Goal: Task Accomplishment & Management: Complete application form

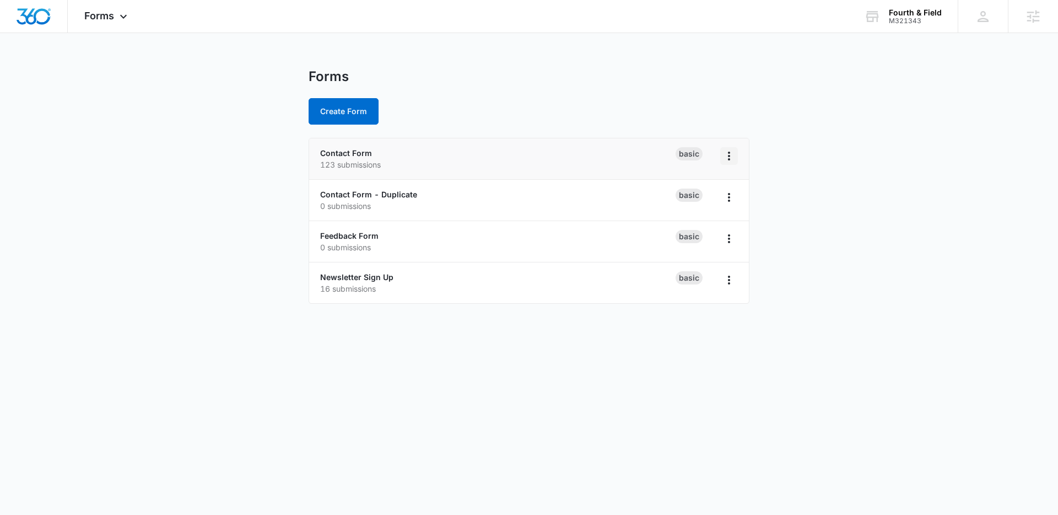
click at [729, 154] on icon "Overflow Menu" at bounding box center [728, 155] width 13 height 13
click at [701, 207] on div "Duplicate" at bounding box center [694, 203] width 34 height 8
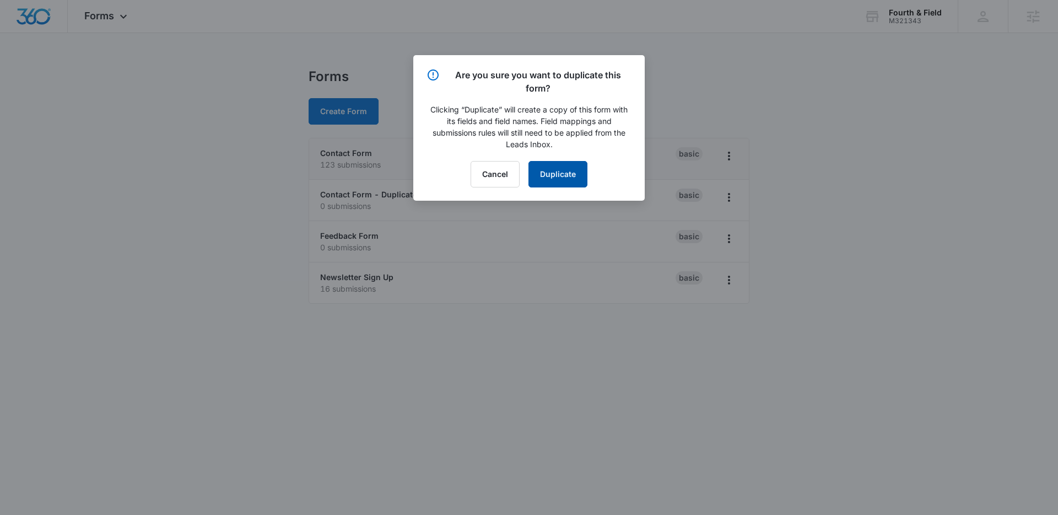
click at [560, 173] on button "Duplicate" at bounding box center [557, 174] width 59 height 26
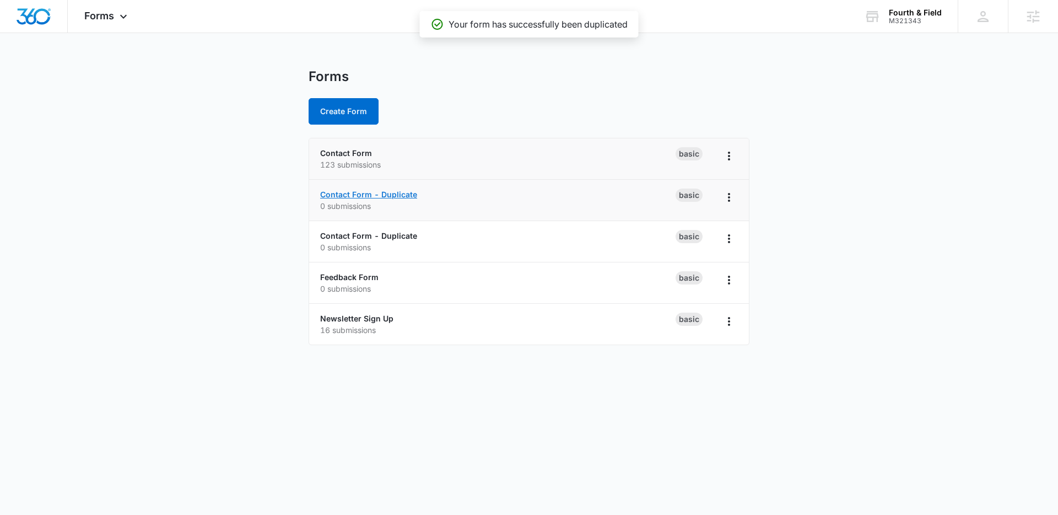
click at [384, 193] on link "Contact Form - Duplicate" at bounding box center [368, 194] width 97 height 9
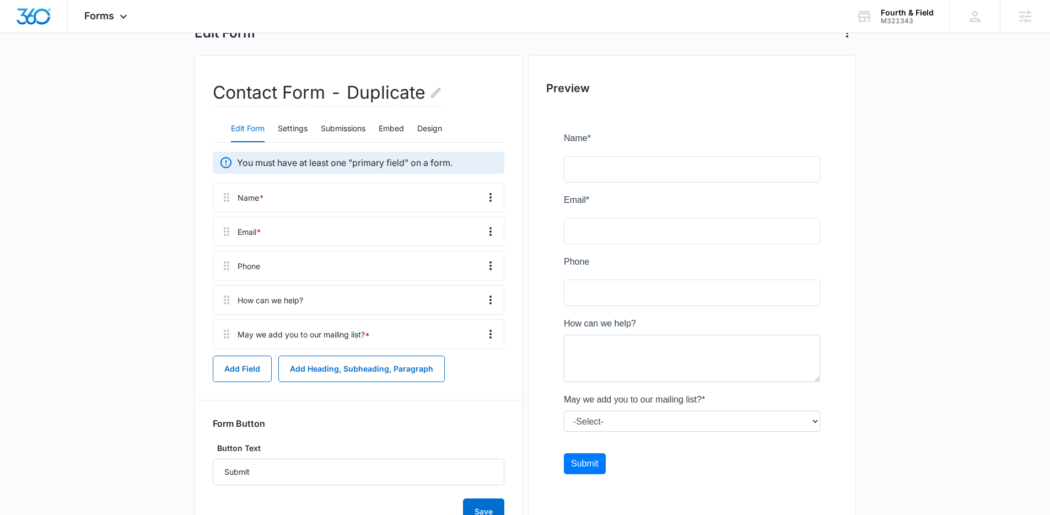
scroll to position [121, 0]
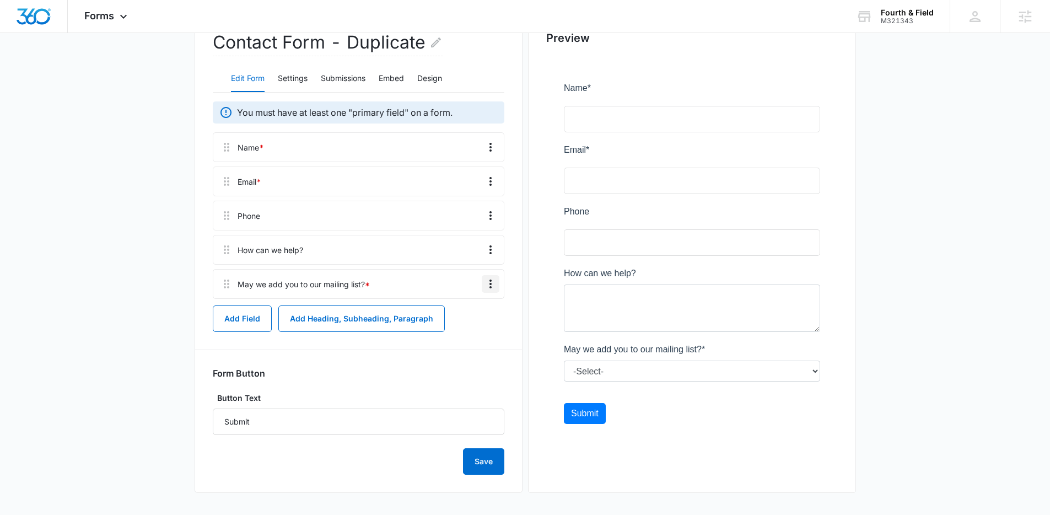
click at [490, 285] on icon "Overflow Menu" at bounding box center [490, 283] width 13 height 13
click at [460, 333] on div "Delete" at bounding box center [460, 331] width 23 height 8
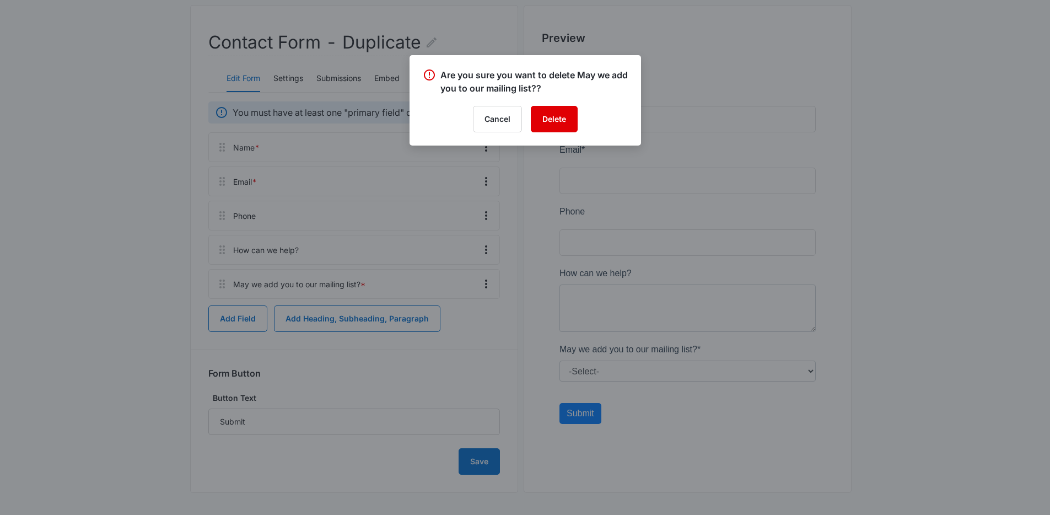
click at [558, 119] on button "Delete" at bounding box center [554, 119] width 47 height 26
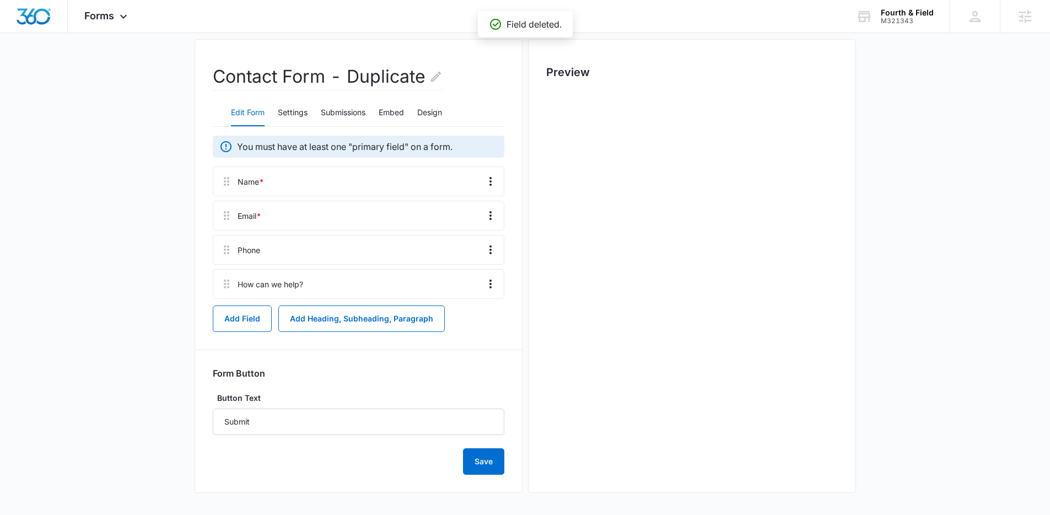
scroll to position [87, 0]
click at [302, 252] on div at bounding box center [371, 249] width 213 height 29
click at [226, 283] on icon at bounding box center [226, 283] width 13 height 13
click at [491, 283] on icon "Overflow Menu" at bounding box center [490, 283] width 13 height 13
click at [452, 312] on div "Edit" at bounding box center [460, 315] width 23 height 8
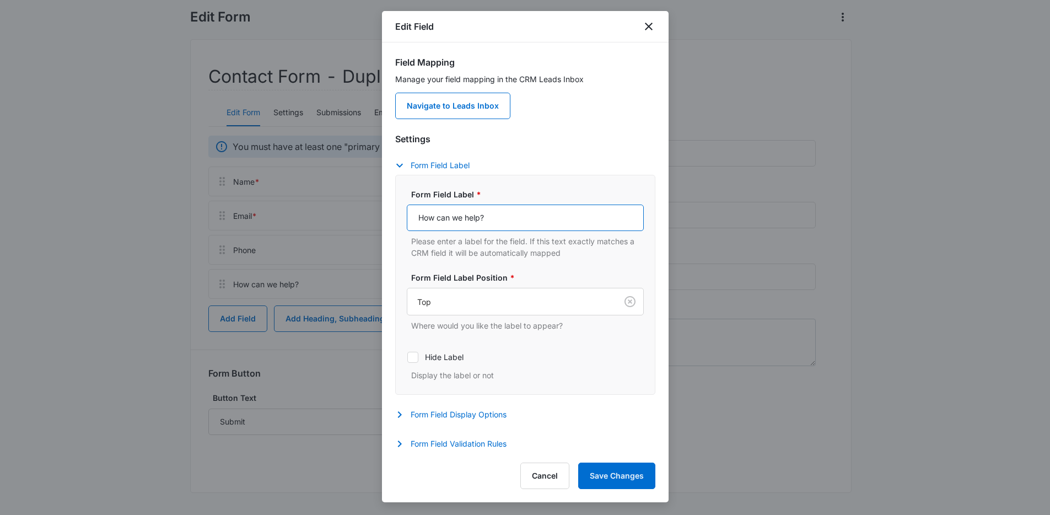
drag, startPoint x: 502, startPoint y: 217, endPoint x: 350, endPoint y: 207, distance: 151.9
click at [350, 207] on body "Forms Apps Reputation Websites Forms CRM Email Social Shop Content Ads Intellig…" at bounding box center [525, 213] width 1050 height 601
type input "Tell us about your event"
click at [629, 477] on button "Save Changes" at bounding box center [616, 475] width 77 height 26
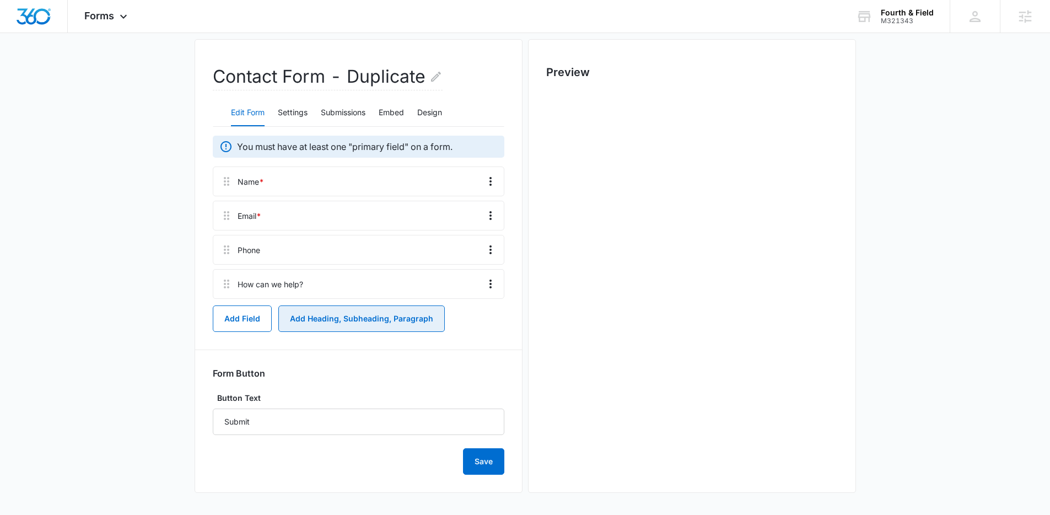
scroll to position [0, 0]
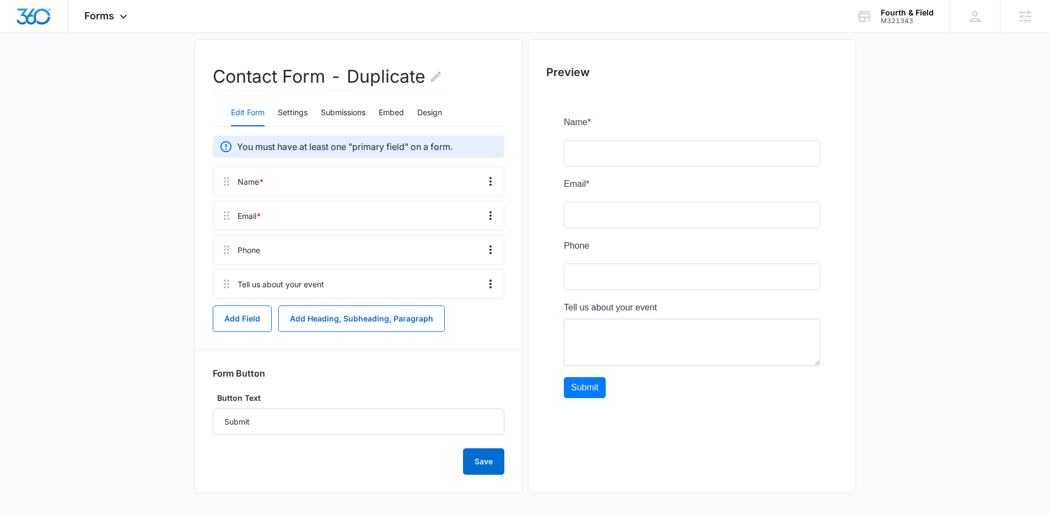
click at [600, 149] on div at bounding box center [692, 261] width 292 height 341
click at [349, 283] on div at bounding box center [402, 283] width 149 height 29
click at [494, 283] on icon "Overflow Menu" at bounding box center [490, 283] width 13 height 13
click at [537, 363] on div "Preview" at bounding box center [692, 266] width 328 height 454
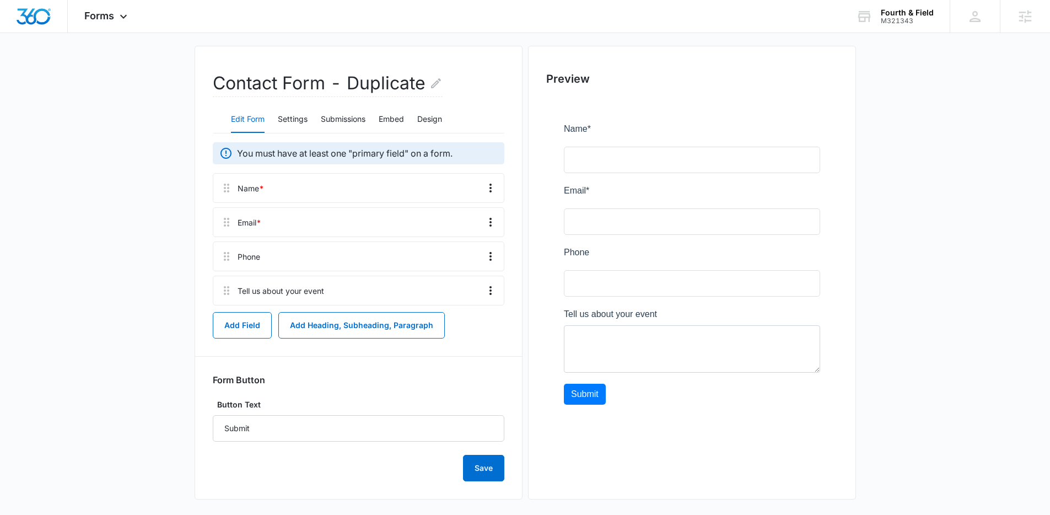
scroll to position [71, 0]
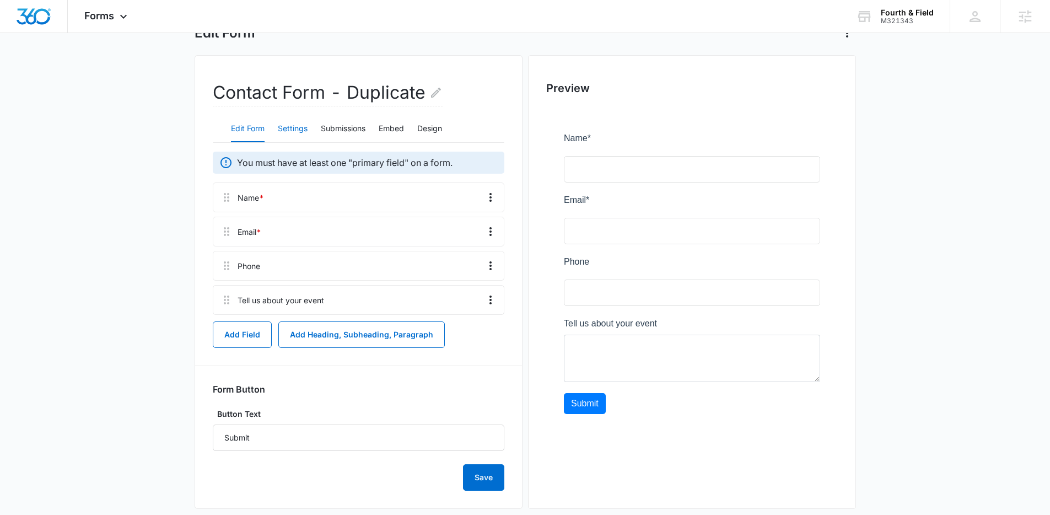
click at [289, 132] on button "Settings" at bounding box center [293, 129] width 30 height 26
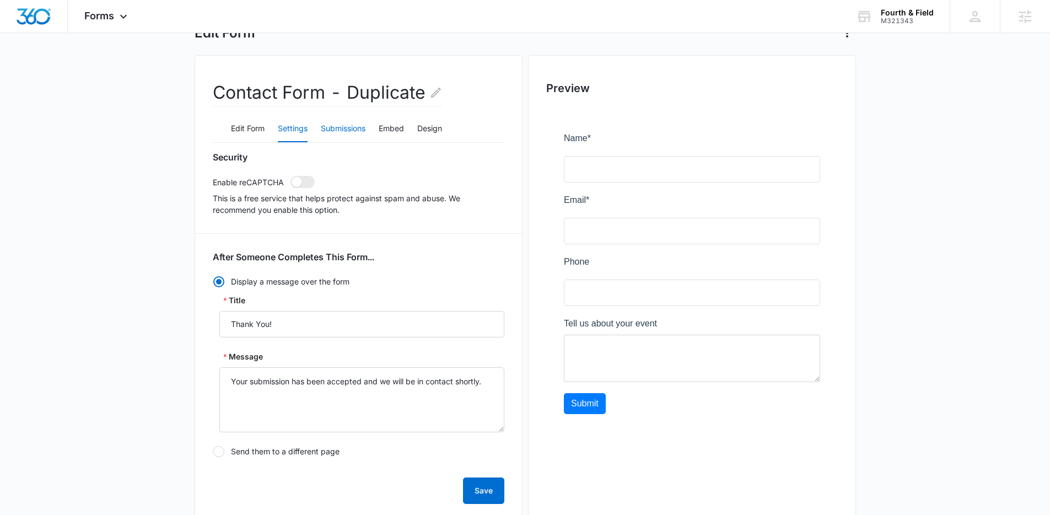
click at [348, 130] on button "Submissions" at bounding box center [343, 129] width 45 height 26
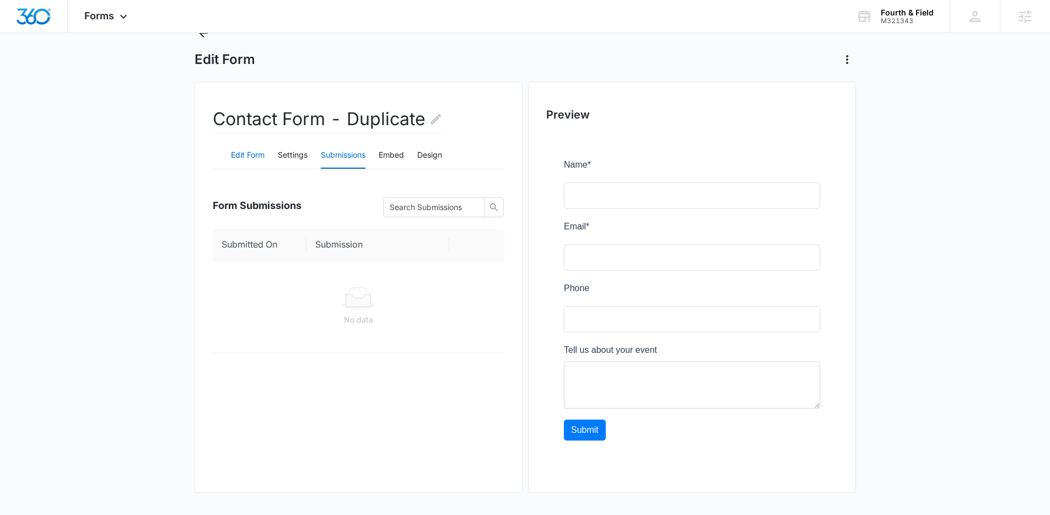
click at [249, 153] on button "Edit Form" at bounding box center [248, 155] width 34 height 26
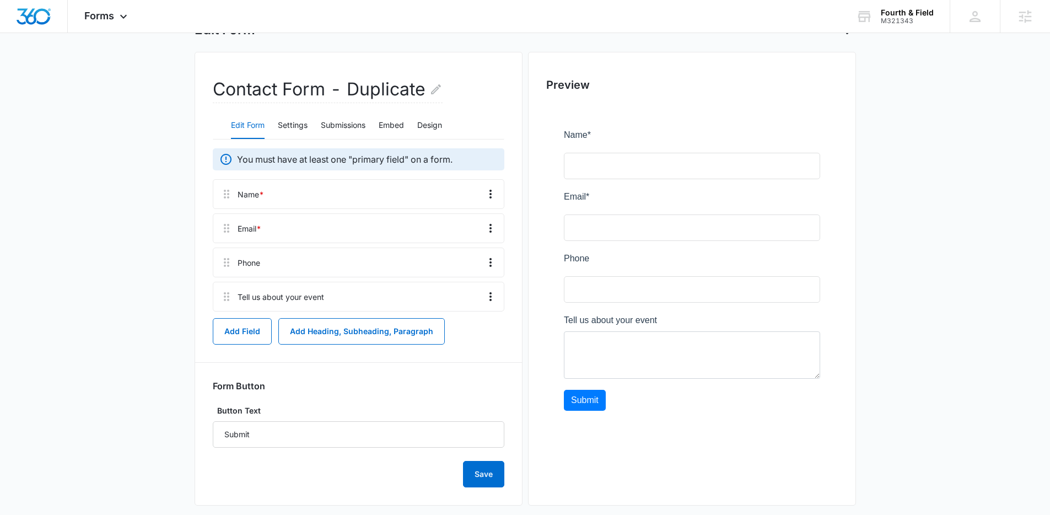
scroll to position [87, 0]
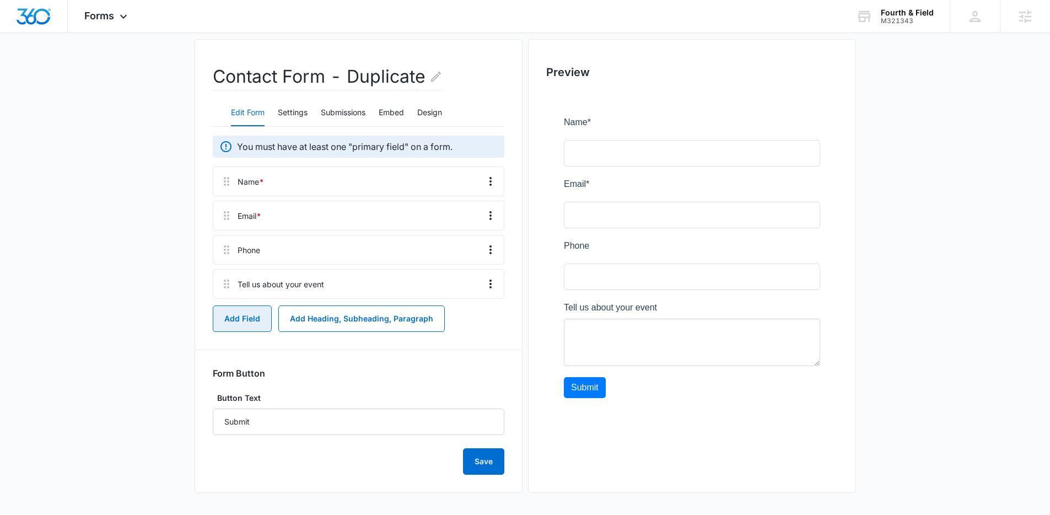
click at [243, 318] on button "Add Field" at bounding box center [242, 318] width 59 height 26
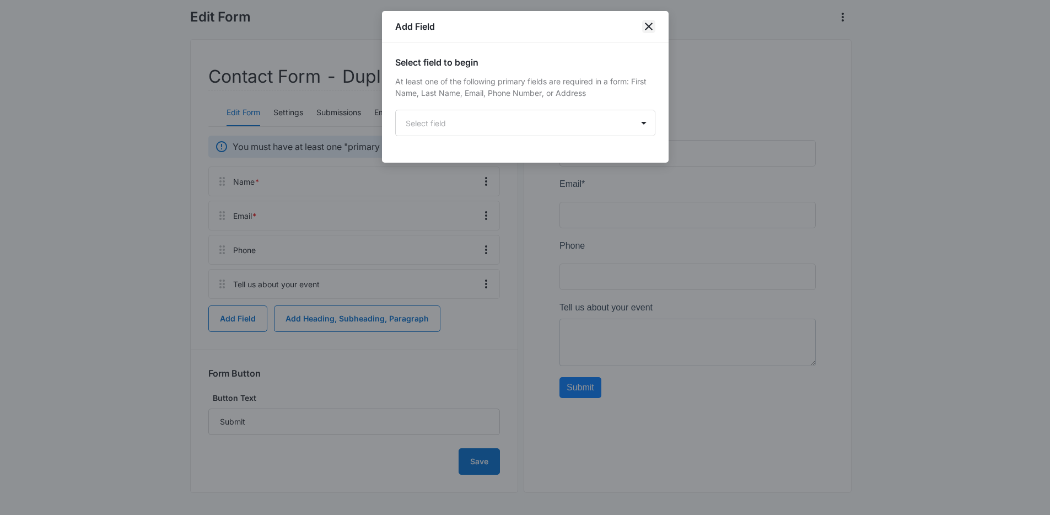
click at [648, 29] on icon "close" at bounding box center [648, 26] width 13 height 13
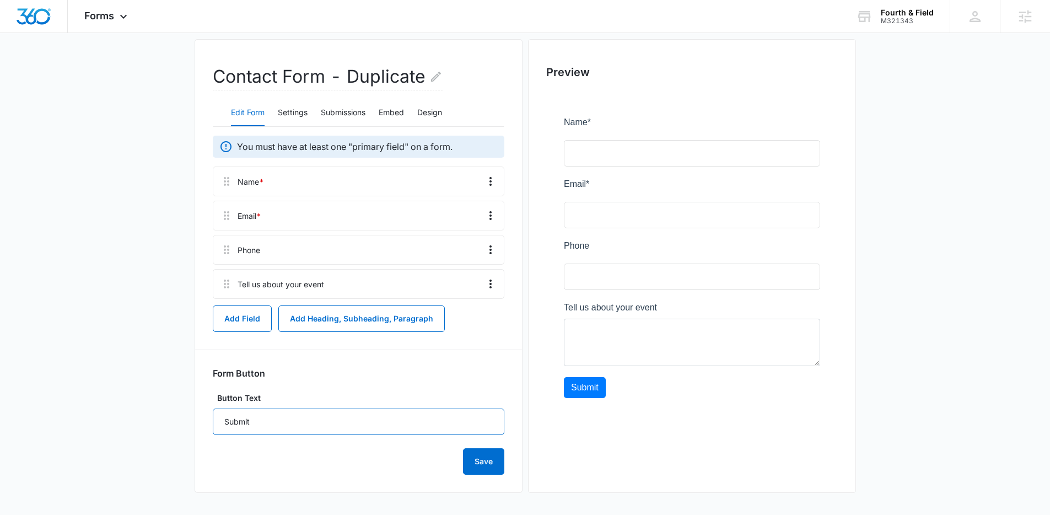
drag, startPoint x: 266, startPoint y: 419, endPoint x: 208, endPoint y: 417, distance: 58.4
click at [208, 418] on div "Contact Form - Duplicate Edit Form Settings Submissions Embed Design You must h…" at bounding box center [359, 266] width 328 height 454
type input "e"
click at [223, 419] on input "Reach Out [DATE]" at bounding box center [359, 421] width 292 height 26
type input "Click to Reach Out [DATE]"
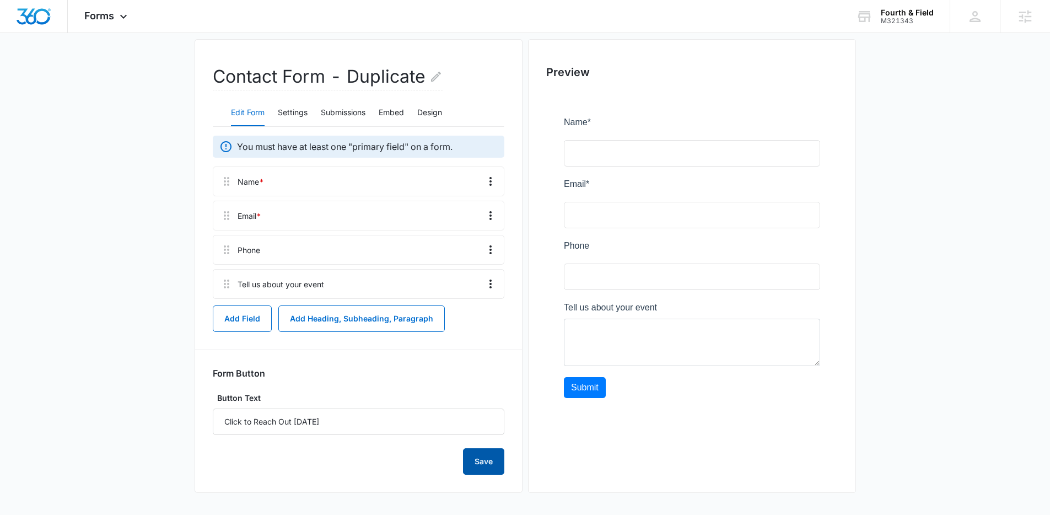
drag, startPoint x: 483, startPoint y: 465, endPoint x: 484, endPoint y: 459, distance: 6.2
click at [483, 465] on button "Save" at bounding box center [483, 461] width 41 height 26
click at [348, 321] on button "Add Heading, Subheading, Paragraph" at bounding box center [361, 318] width 166 height 26
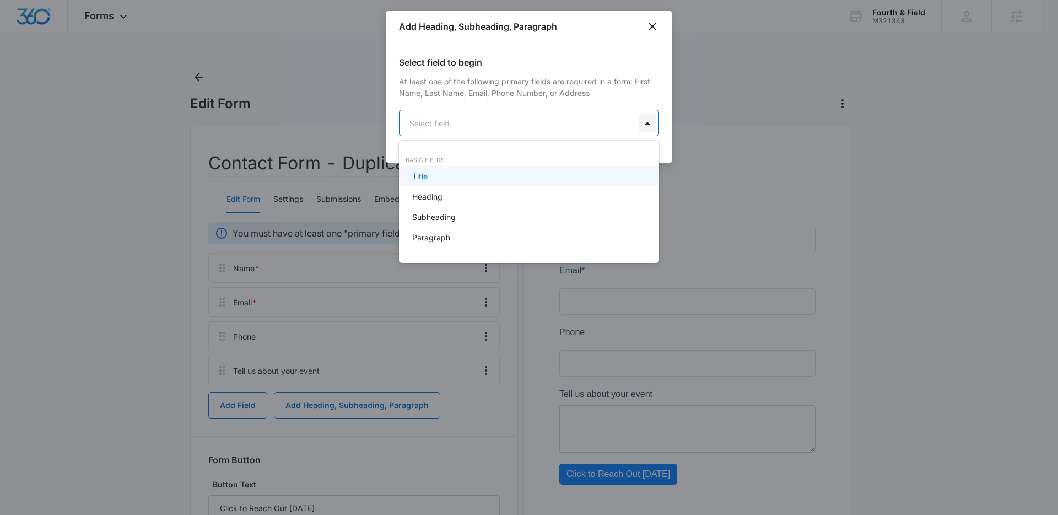
click at [641, 120] on body "Forms Apps Reputation Websites Forms CRM Email Social Shop Content Ads Intellig…" at bounding box center [529, 257] width 1058 height 515
click at [434, 176] on div "Title" at bounding box center [527, 176] width 231 height 12
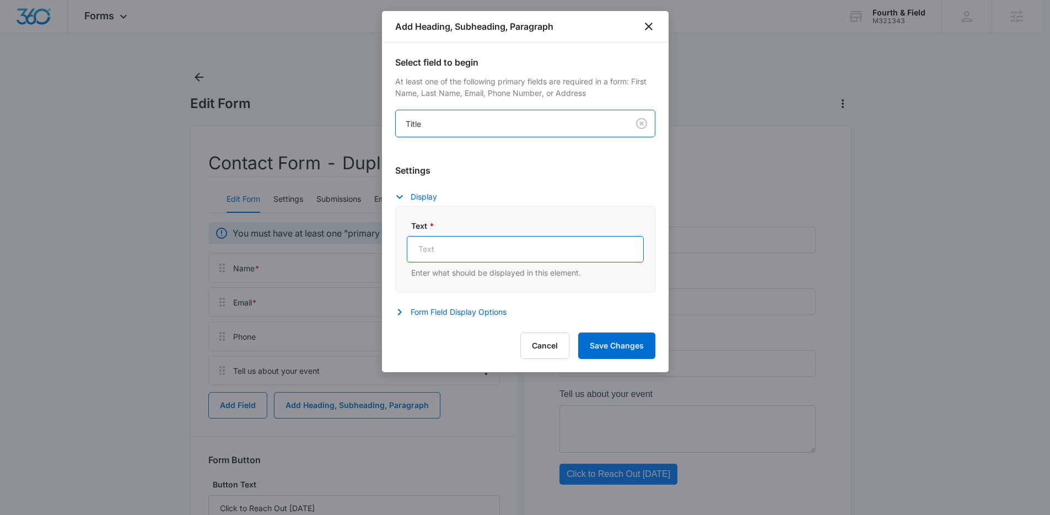
click at [451, 247] on input "Text *" at bounding box center [525, 249] width 237 height 26
type input "Holiday Event"
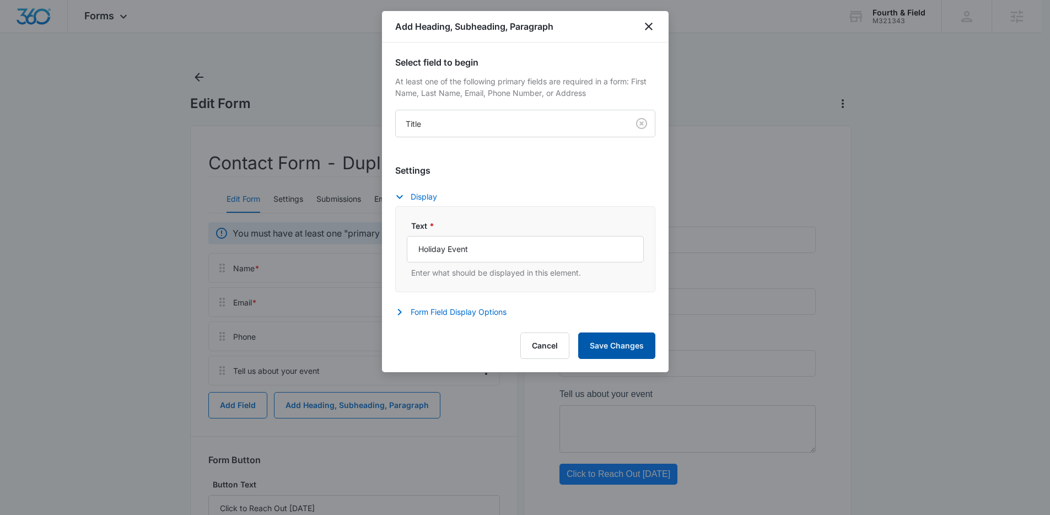
click at [622, 347] on button "Save Changes" at bounding box center [616, 345] width 77 height 26
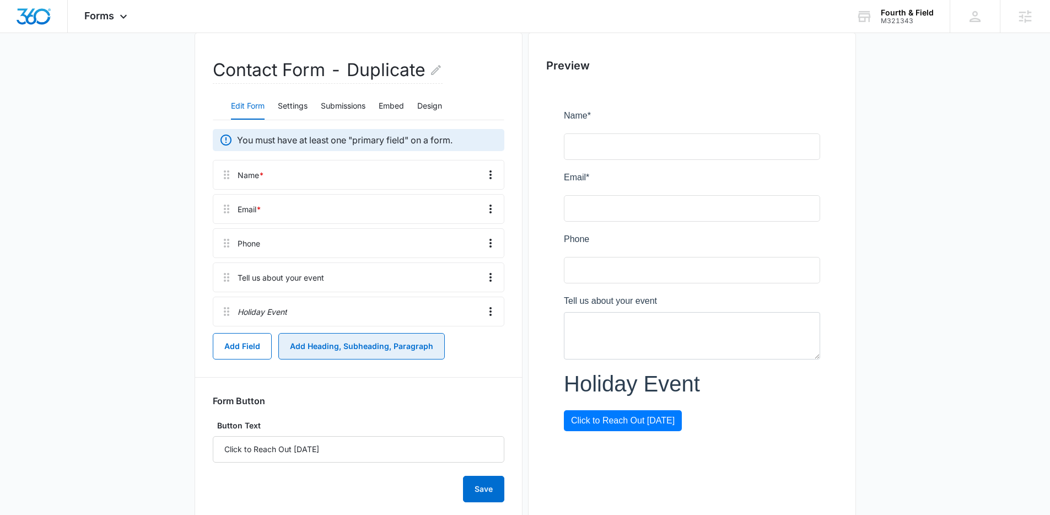
scroll to position [99, 0]
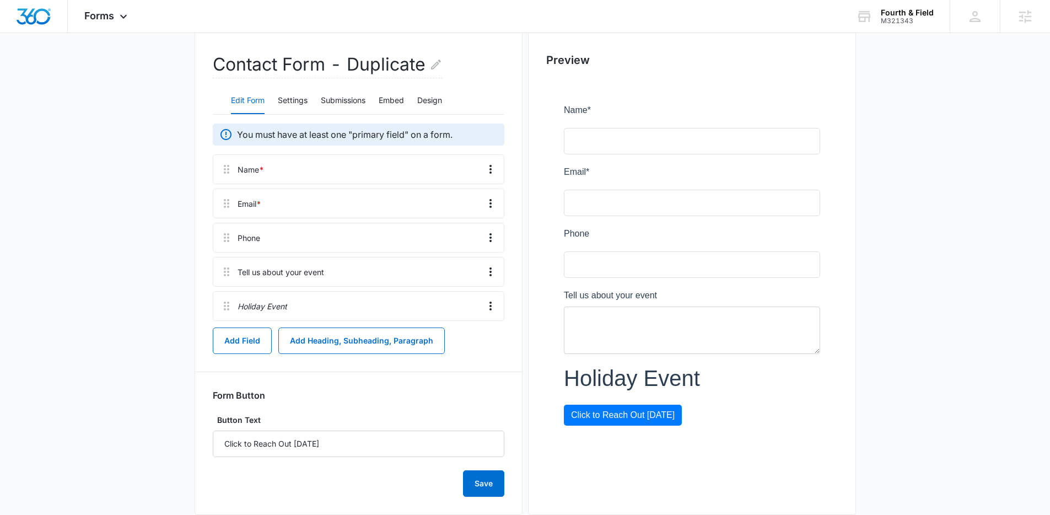
click at [605, 369] on div at bounding box center [692, 269] width 292 height 380
click at [366, 339] on button "Add Heading, Subheading, Paragraph" at bounding box center [361, 340] width 166 height 26
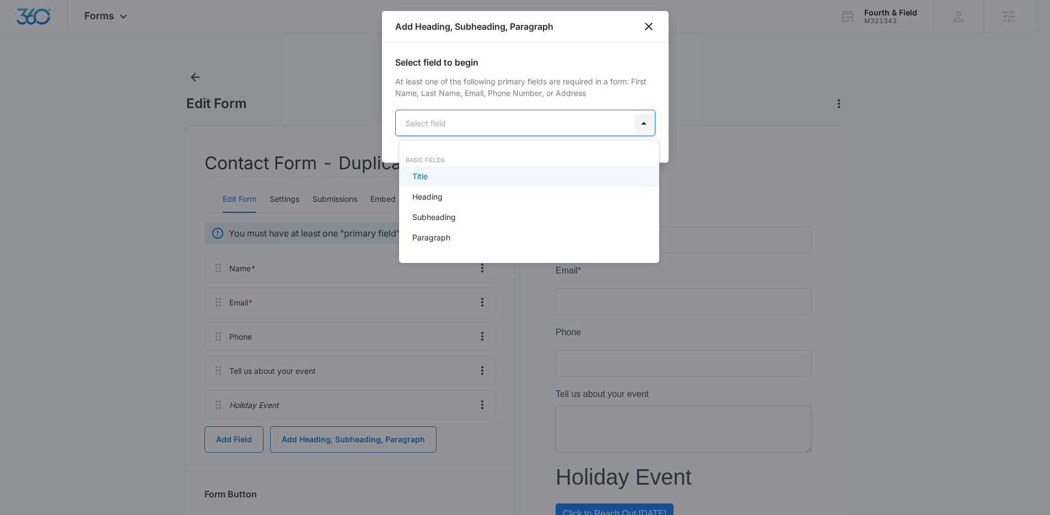
scroll to position [0, 0]
click at [645, 123] on body "Forms Apps Reputation Websites Forms CRM Email Social Shop Content Ads Intellig…" at bounding box center [529, 257] width 1058 height 515
click at [650, 26] on div at bounding box center [529, 257] width 1058 height 515
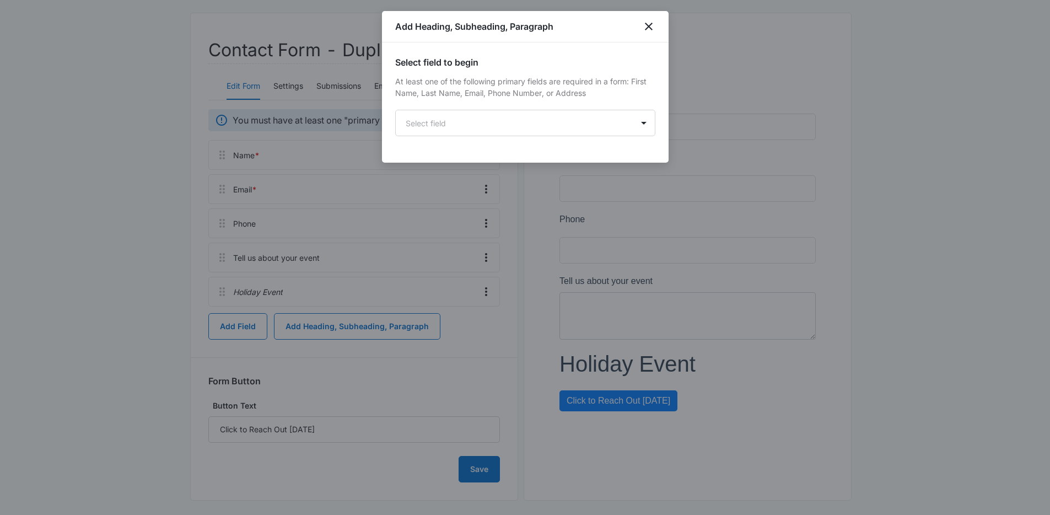
scroll to position [121, 0]
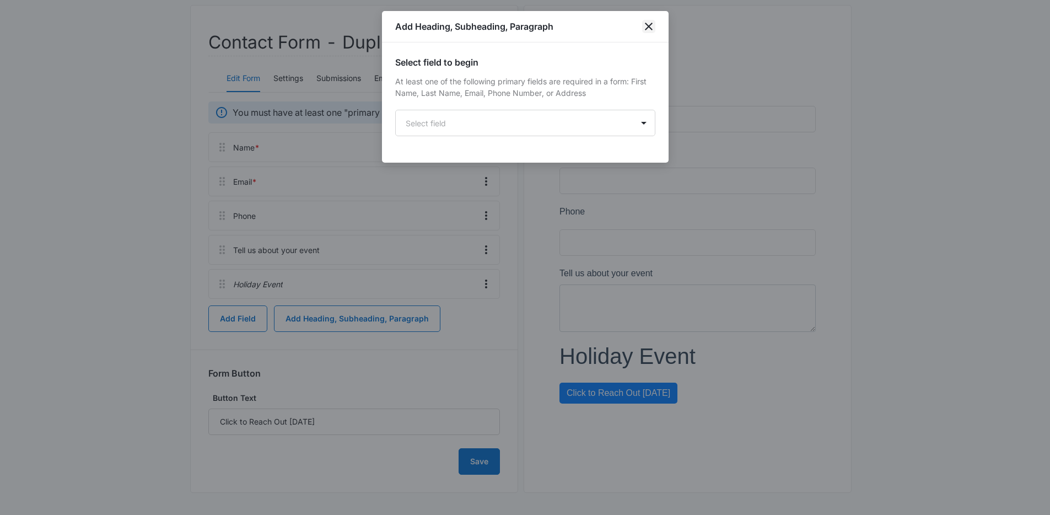
drag, startPoint x: 649, startPoint y: 26, endPoint x: 601, endPoint y: 249, distance: 227.3
click at [649, 28] on icon "close" at bounding box center [649, 27] width 8 height 8
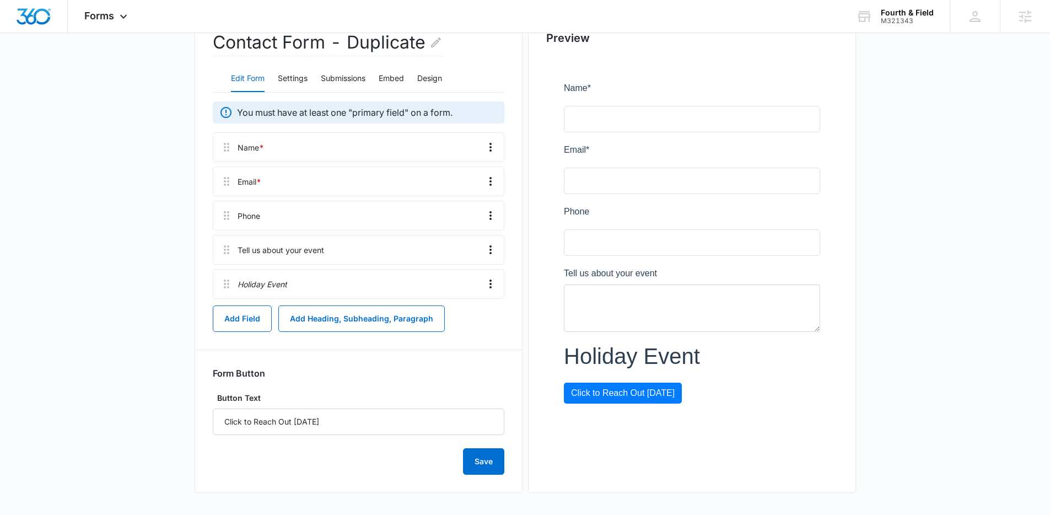
click at [634, 357] on div at bounding box center [692, 247] width 292 height 380
click at [652, 355] on div at bounding box center [692, 247] width 292 height 380
drag, startPoint x: 687, startPoint y: 350, endPoint x: 705, endPoint y: 360, distance: 20.5
click at [687, 350] on div at bounding box center [692, 247] width 292 height 380
click at [694, 359] on div at bounding box center [692, 247] width 292 height 380
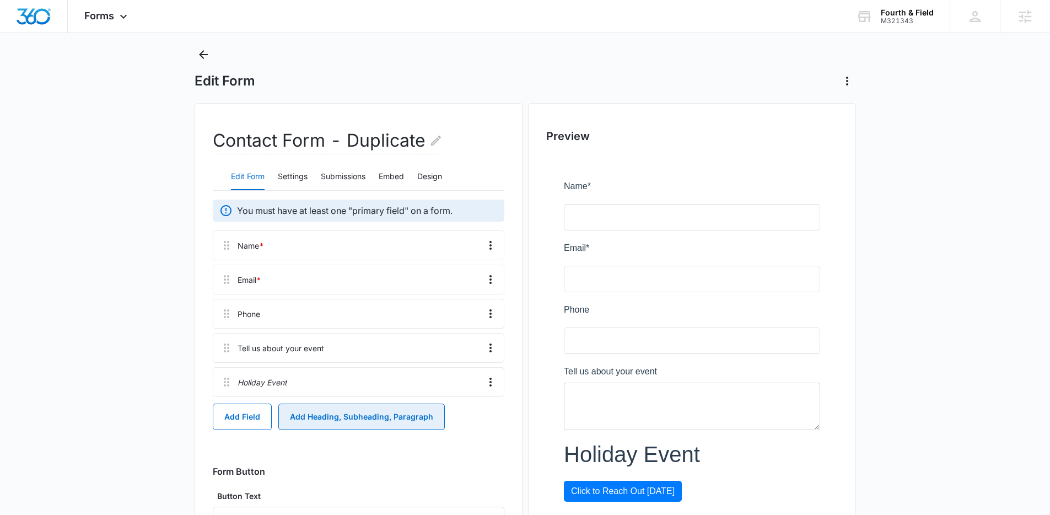
scroll to position [0, 0]
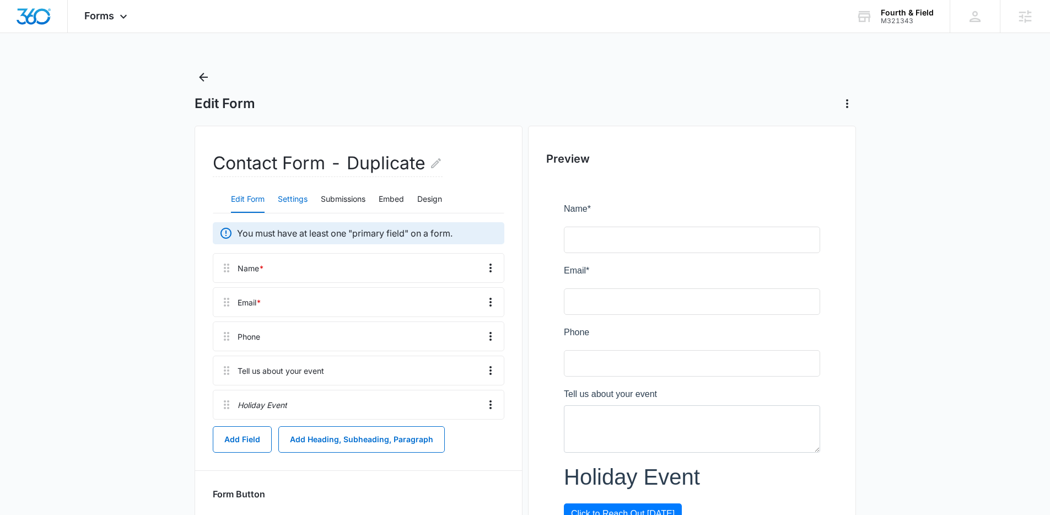
click at [295, 199] on button "Settings" at bounding box center [293, 199] width 30 height 26
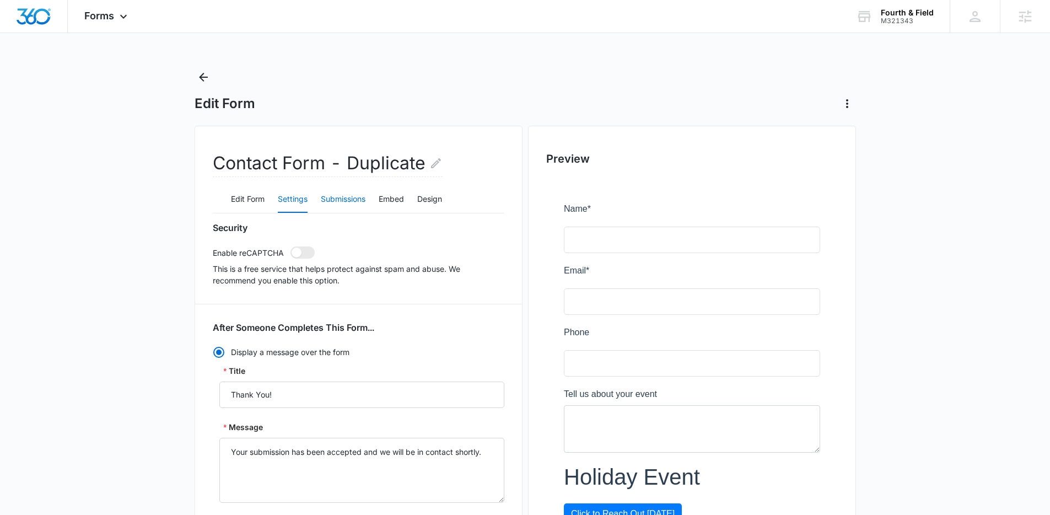
click at [352, 199] on button "Submissions" at bounding box center [343, 199] width 45 height 26
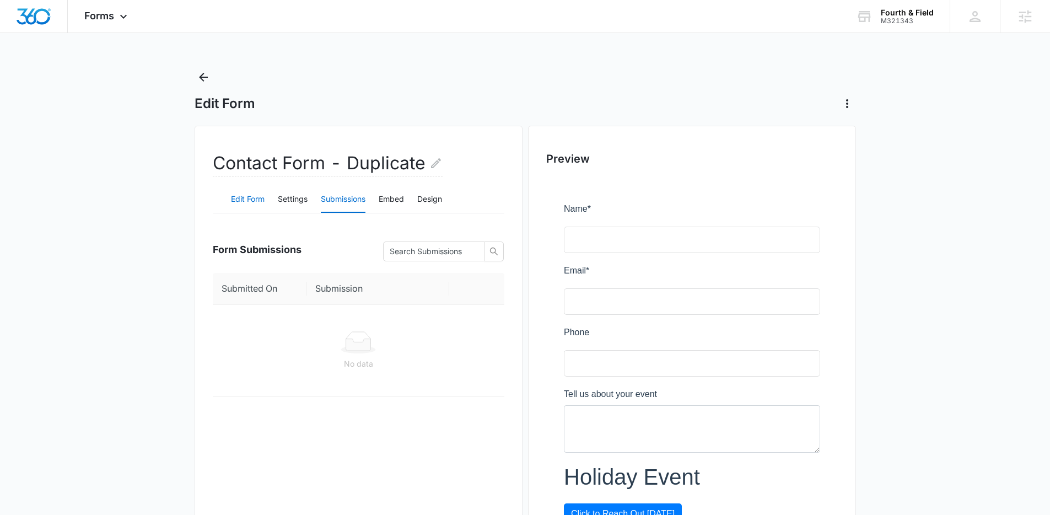
click at [241, 204] on button "Edit Form" at bounding box center [248, 199] width 34 height 26
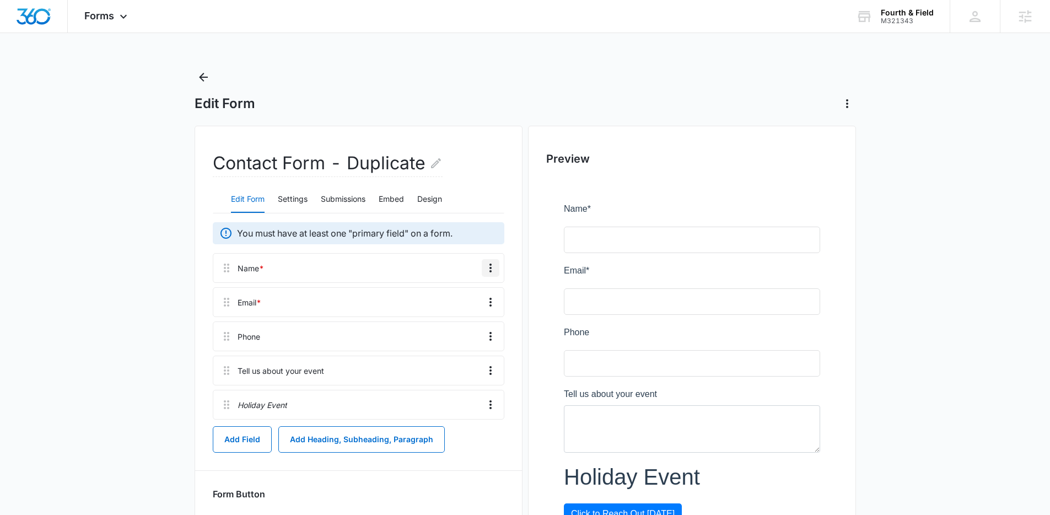
click at [494, 266] on icon "Overflow Menu" at bounding box center [490, 267] width 13 height 13
drag, startPoint x: 946, startPoint y: 377, endPoint x: 920, endPoint y: 377, distance: 25.4
click at [945, 377] on main "Edit Form Contact Form - Duplicate Edit Form Settings Submissions Embed Design …" at bounding box center [525, 351] width 1050 height 567
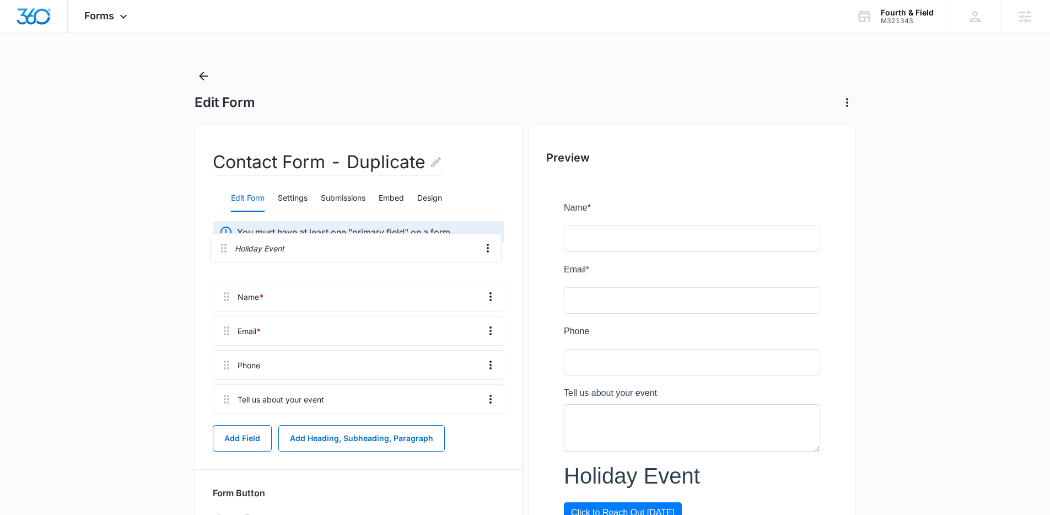
drag, startPoint x: 227, startPoint y: 408, endPoint x: 226, endPoint y: 237, distance: 171.4
click at [226, 237] on div "You must have at least one "primary field" on a form. Name * Email * Phone Tell…" at bounding box center [359, 407] width 292 height 373
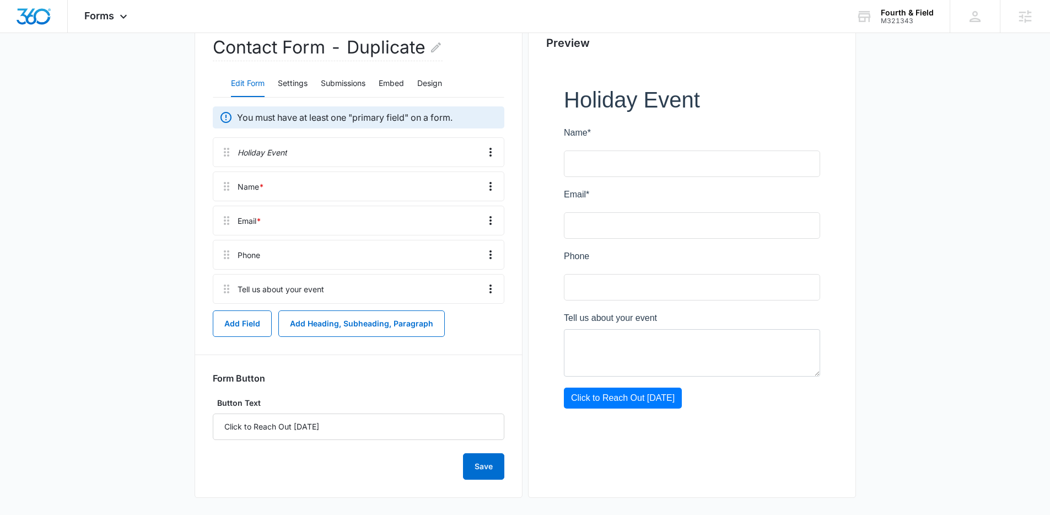
scroll to position [121, 0]
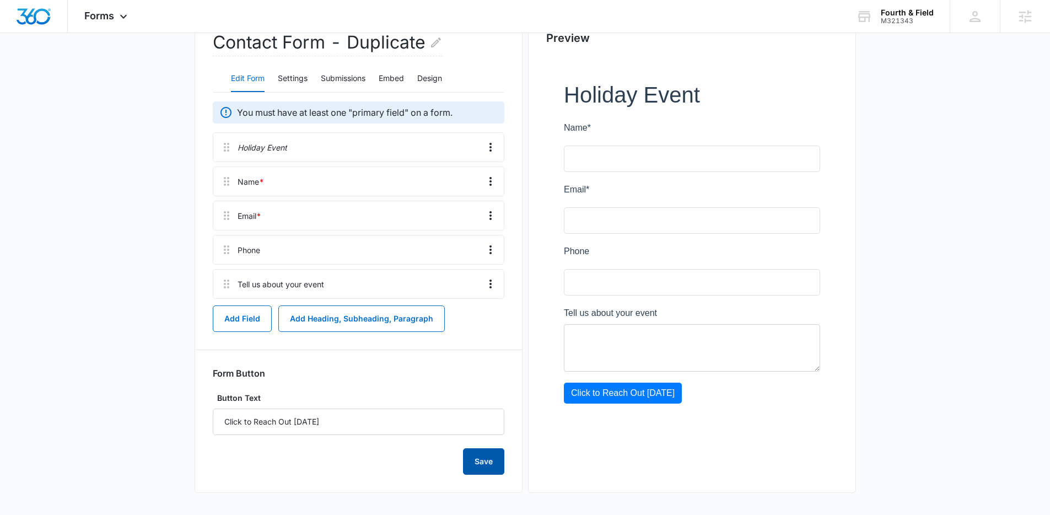
click at [493, 456] on button "Save" at bounding box center [483, 461] width 41 height 26
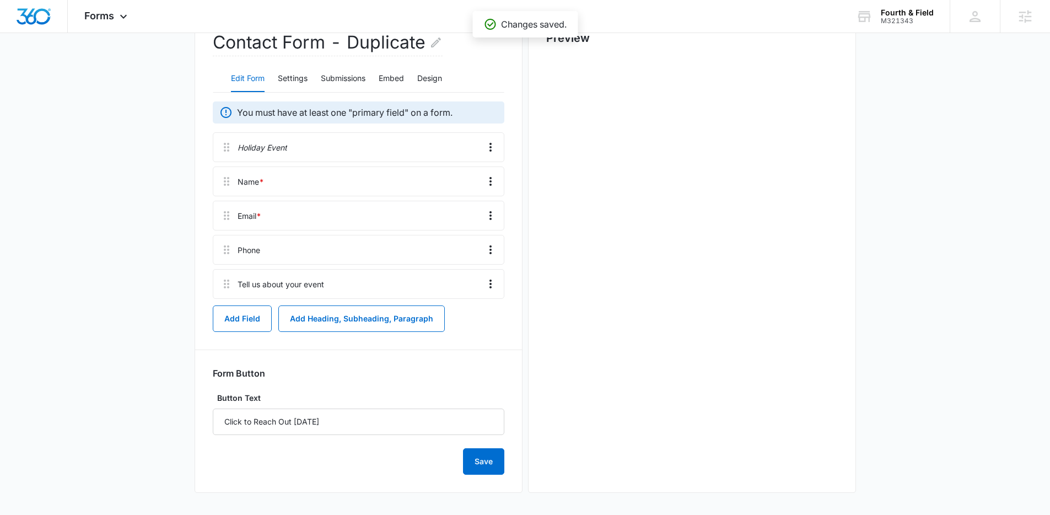
scroll to position [0, 0]
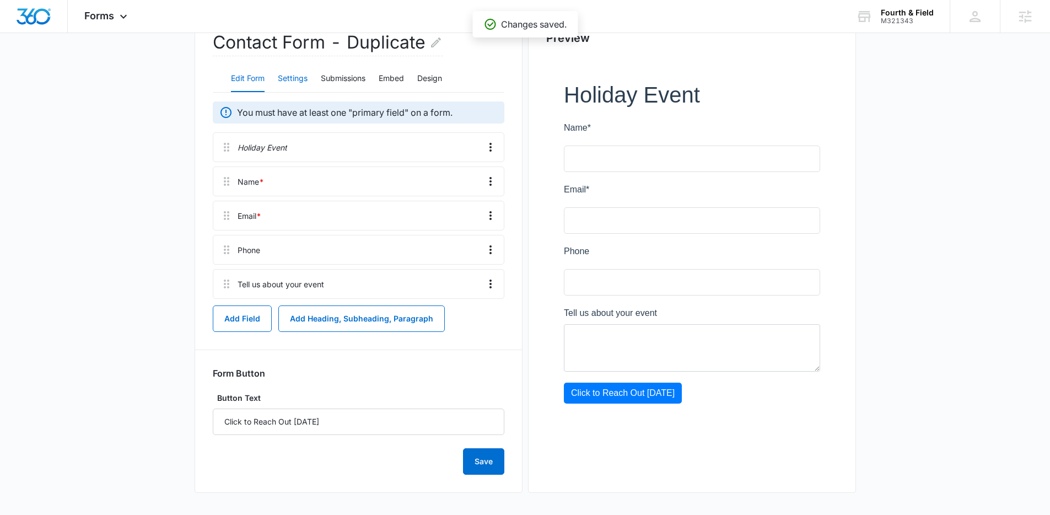
click at [293, 82] on button "Settings" at bounding box center [293, 79] width 30 height 26
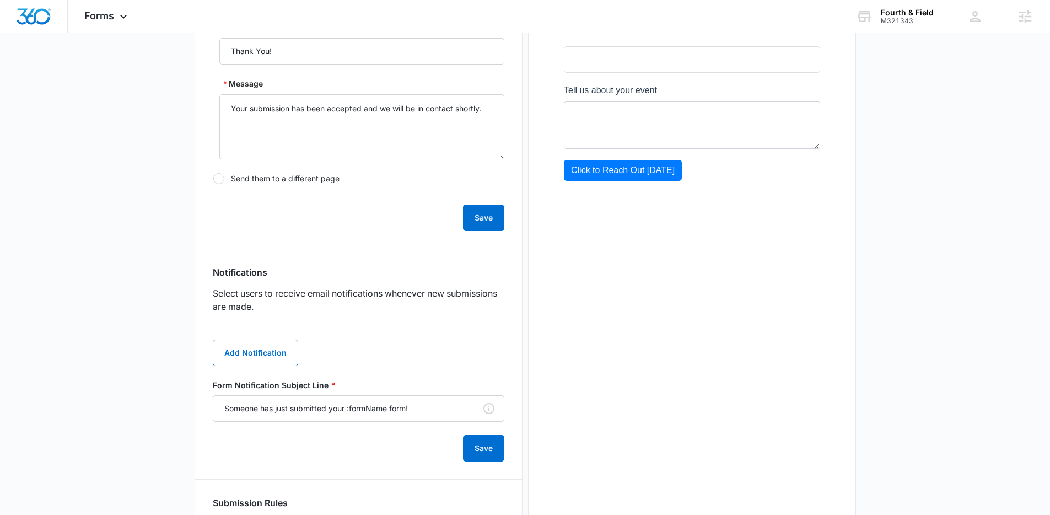
scroll to position [465, 0]
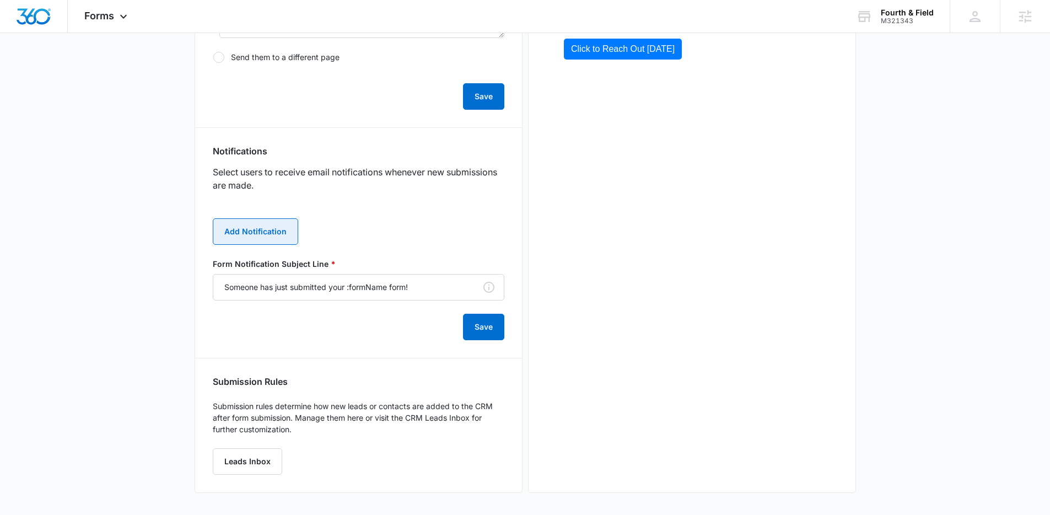
click at [266, 234] on button "Add Notification" at bounding box center [255, 231] width 85 height 26
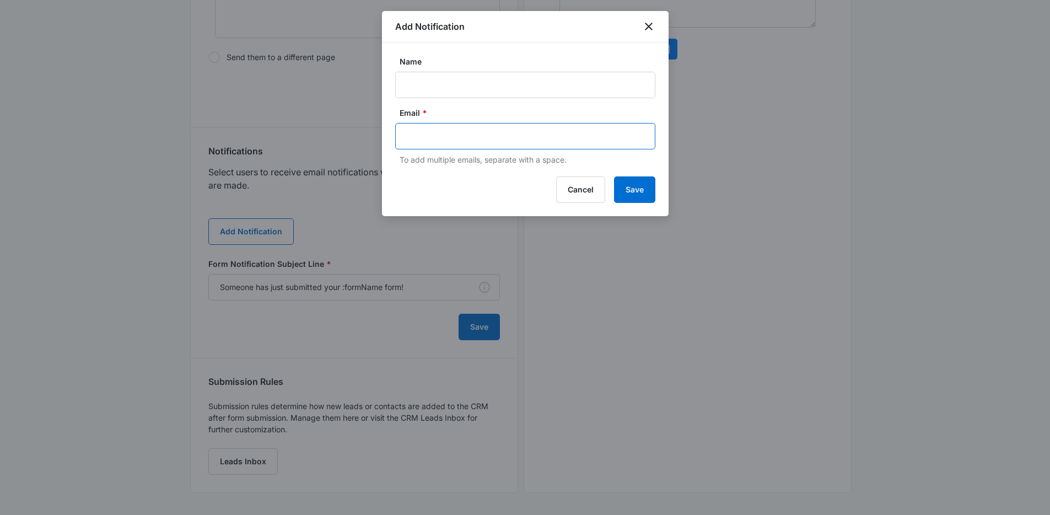
click at [423, 131] on input "text" at bounding box center [526, 136] width 239 height 17
type input "[EMAIL_ADDRESS][DOMAIN_NAME]"
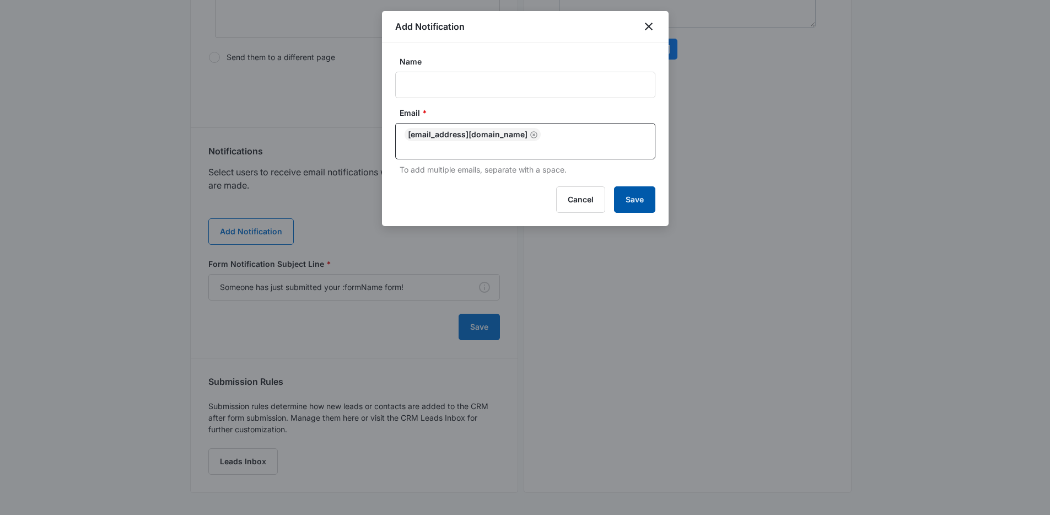
click at [632, 189] on button "Save" at bounding box center [634, 199] width 41 height 26
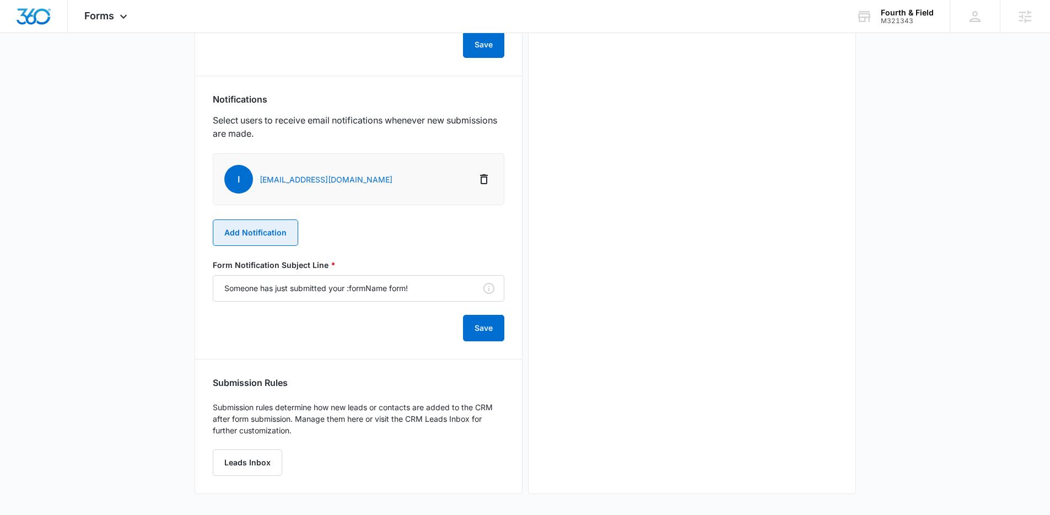
scroll to position [517, 0]
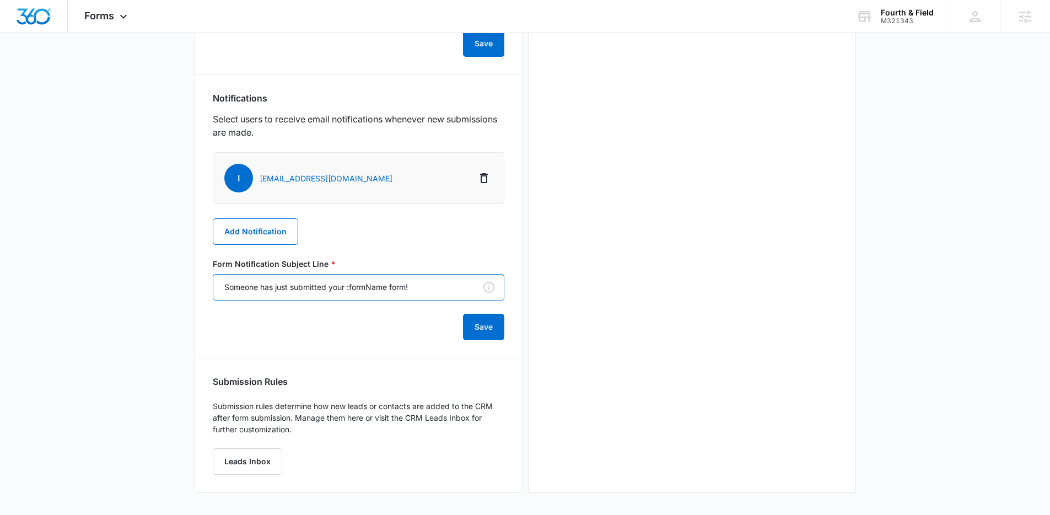
drag, startPoint x: 417, startPoint y: 288, endPoint x: 350, endPoint y: 292, distance: 67.3
click at [350, 292] on input "Someone has just submitted your :formName form!" at bounding box center [359, 287] width 292 height 26
type input "Someone has just submitted your Holiday Event Form"
click at [491, 331] on button "Save" at bounding box center [483, 327] width 41 height 26
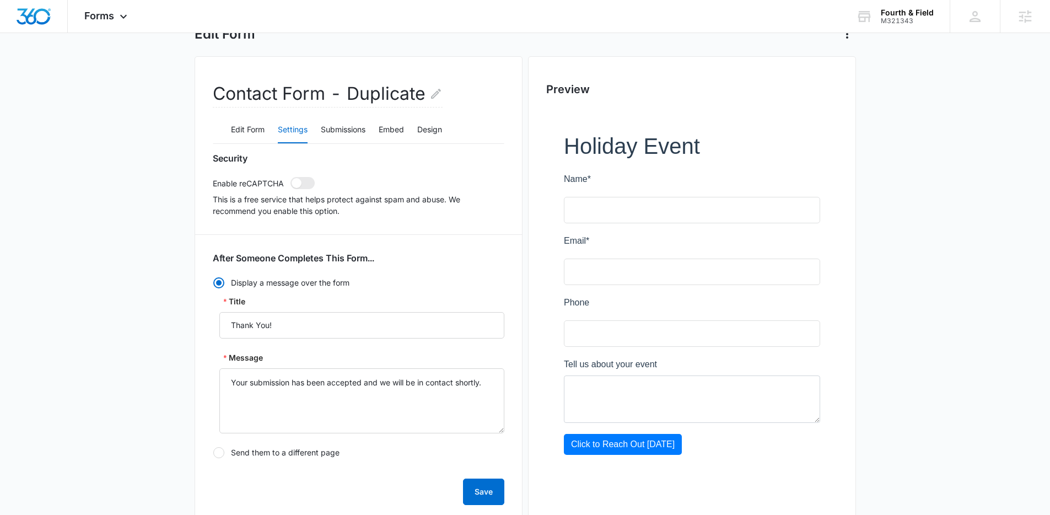
scroll to position [0, 0]
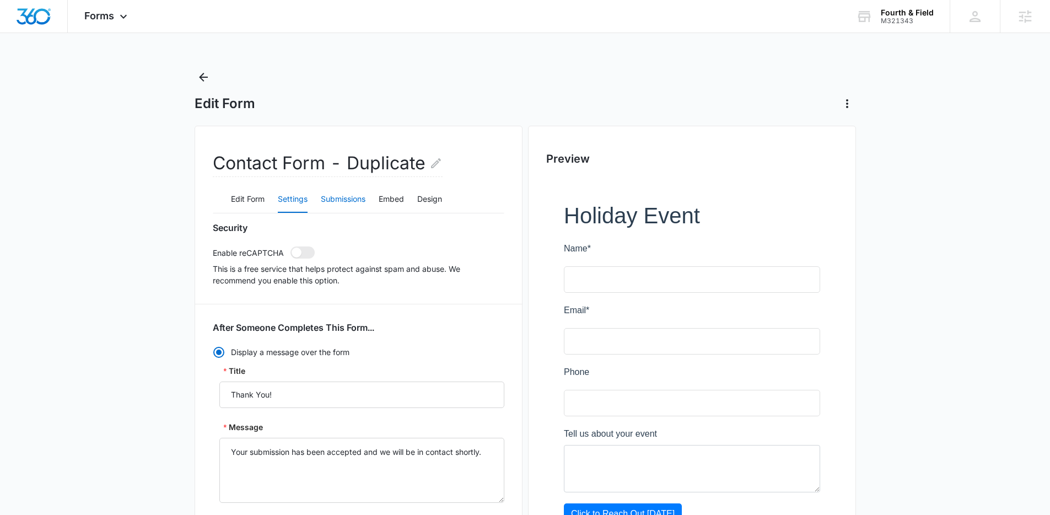
drag, startPoint x: 343, startPoint y: 201, endPoint x: 366, endPoint y: 211, distance: 25.0
click at [343, 201] on button "Submissions" at bounding box center [343, 199] width 45 height 26
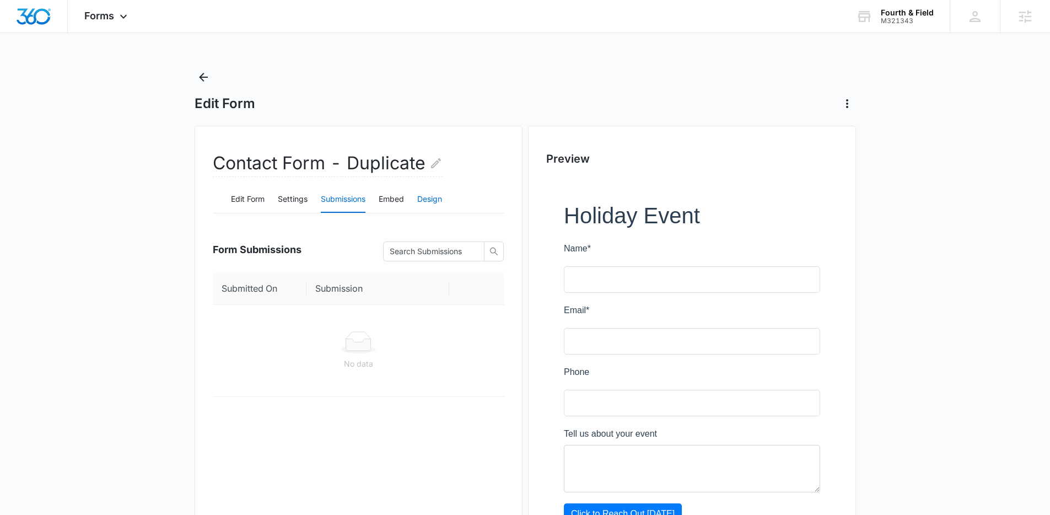
click at [431, 201] on button "Design" at bounding box center [429, 199] width 25 height 26
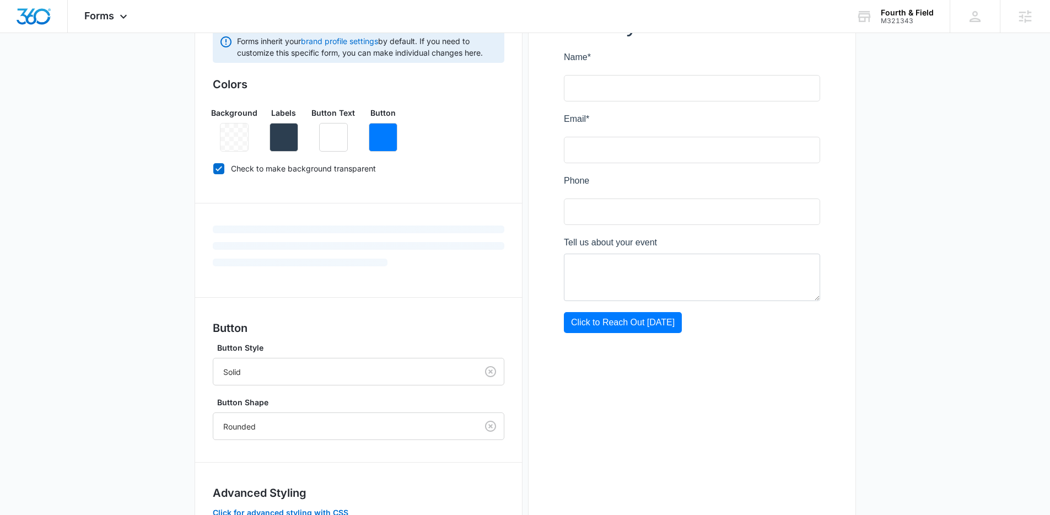
scroll to position [192, 0]
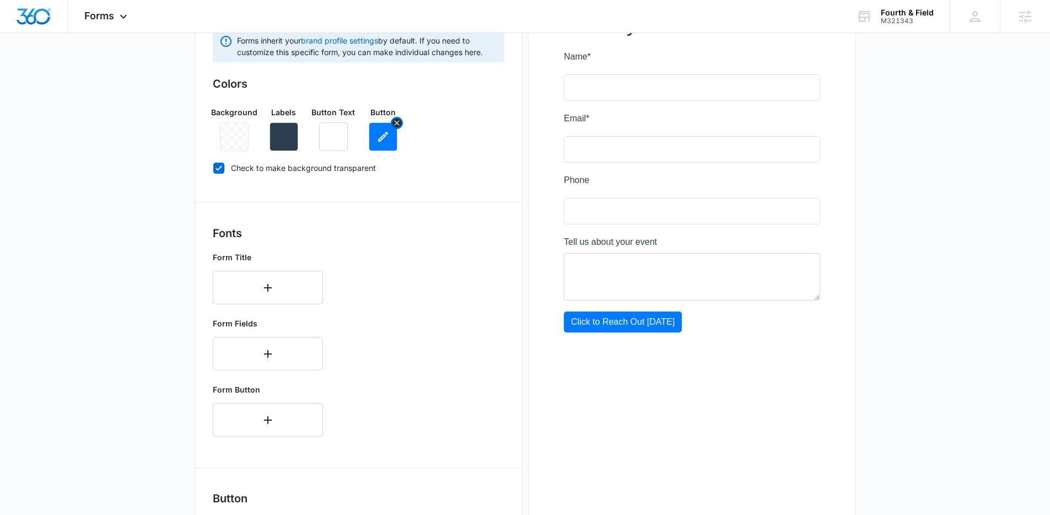
click at [387, 138] on icon "button" at bounding box center [382, 136] width 13 height 13
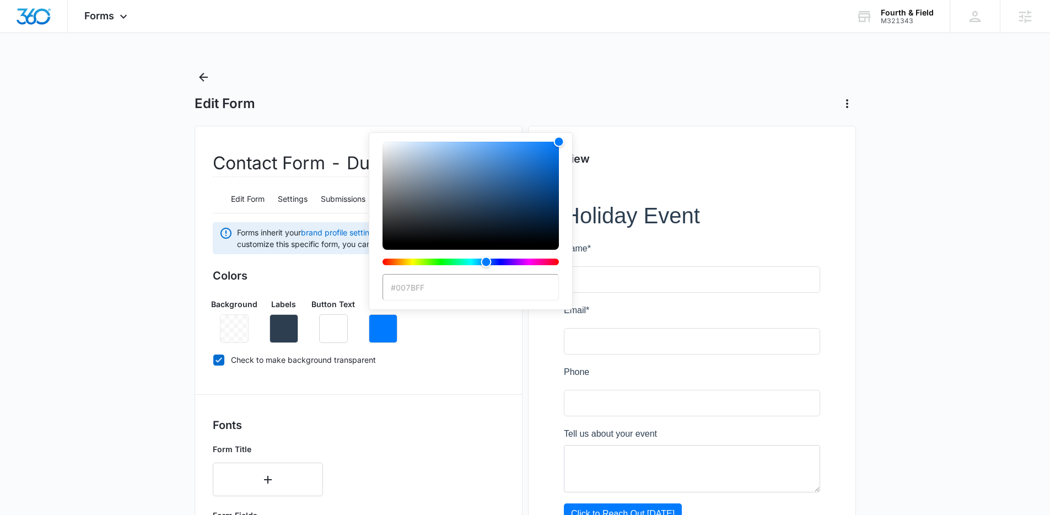
click at [432, 289] on input "#007BFF" at bounding box center [470, 287] width 176 height 26
drag, startPoint x: 433, startPoint y: 289, endPoint x: 373, endPoint y: 291, distance: 59.5
click at [373, 291] on div "#007BFF" at bounding box center [471, 220] width 204 height 177
paste input "E1EDB"
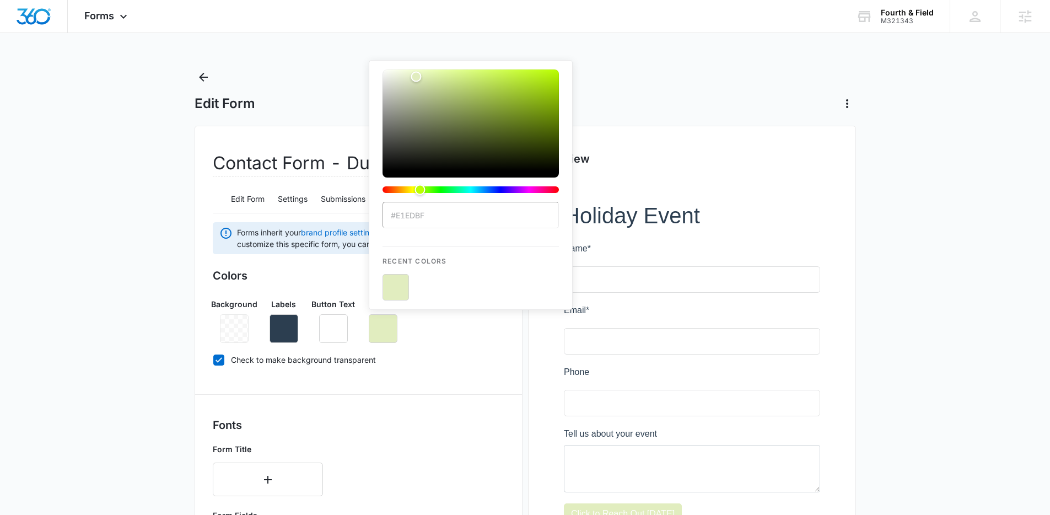
type input "#E1EDBF"
drag, startPoint x: 396, startPoint y: 287, endPoint x: 401, endPoint y: 291, distance: 6.7
click at [396, 287] on button "color-picker-container" at bounding box center [395, 287] width 26 height 26
click at [494, 349] on div "Colors Background Labels Button Text Button #E1EDBF Recent Colors Check to make…" at bounding box center [359, 319] width 292 height 105
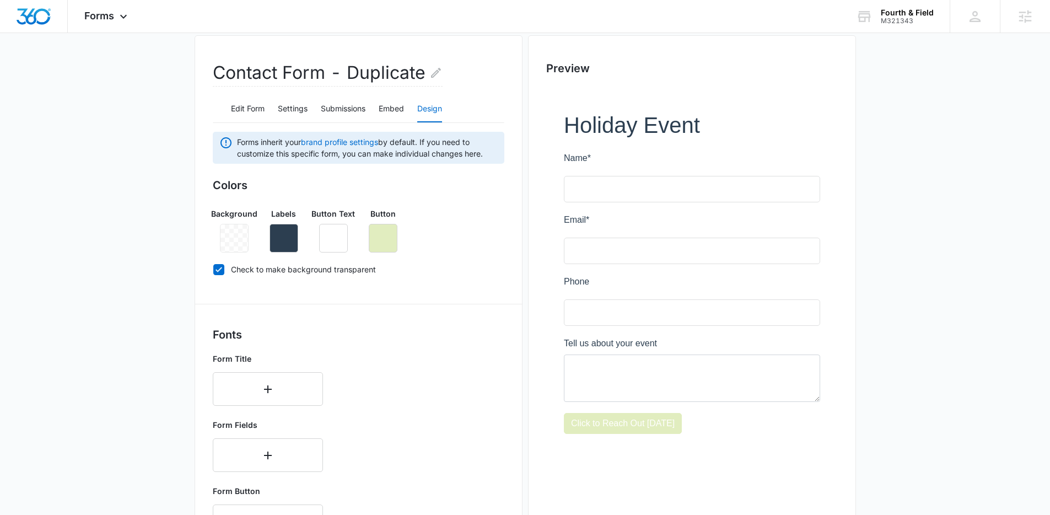
scroll to position [208, 0]
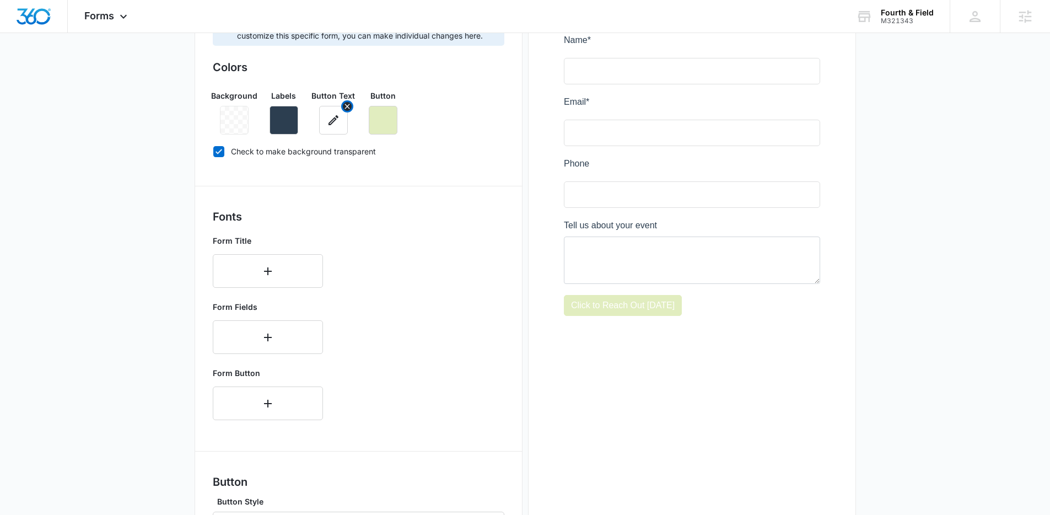
click at [333, 122] on icon "button" at bounding box center [333, 120] width 13 height 13
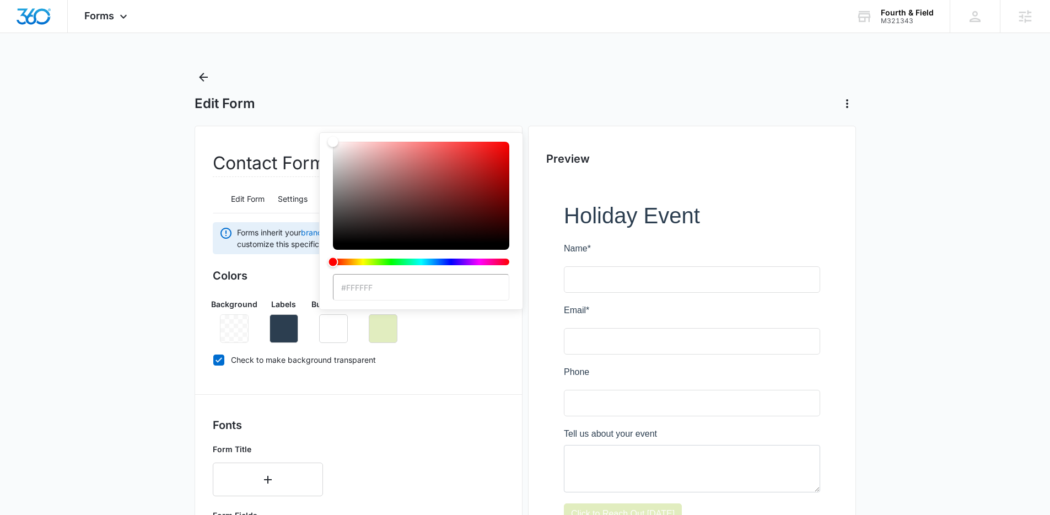
click at [335, 249] on div "color-picker" at bounding box center [421, 208] width 176 height 132
click at [333, 249] on div "color-picker" at bounding box center [421, 196] width 176 height 108
click at [336, 246] on div "color-picker" at bounding box center [421, 196] width 176 height 108
type input "#000000"
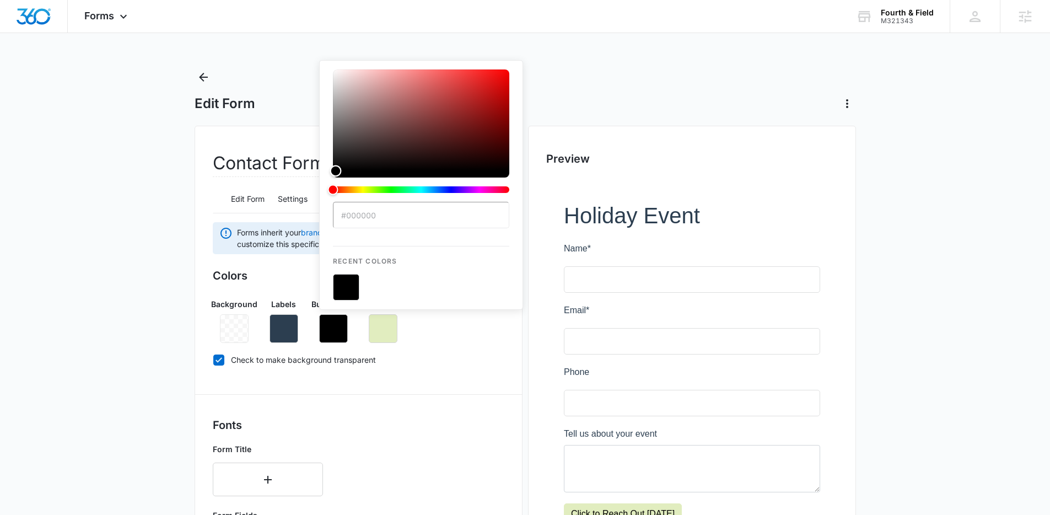
drag, startPoint x: 334, startPoint y: 142, endPoint x: 336, endPoint y: 252, distance: 110.2
click at [336, 252] on div "#000000 Recent Colors" at bounding box center [421, 184] width 176 height 231
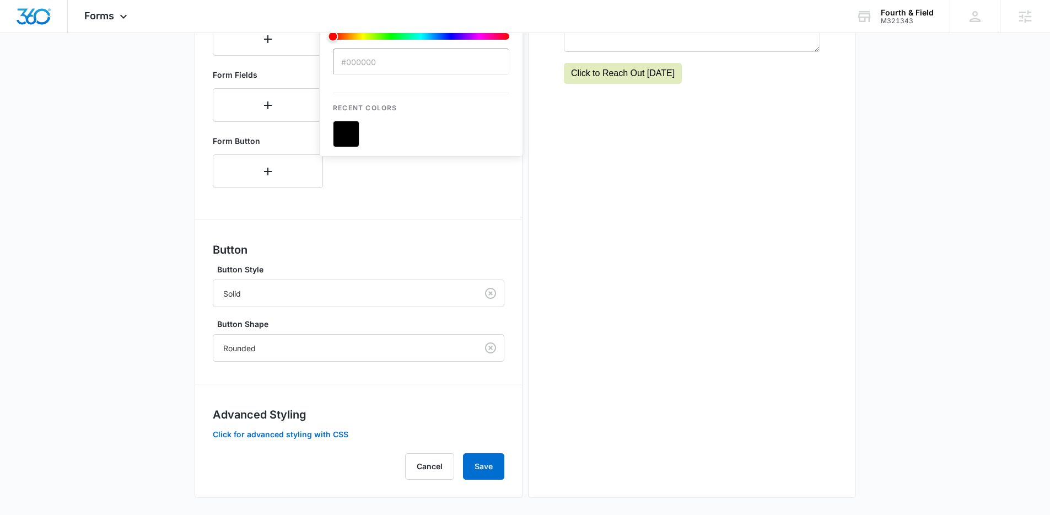
scroll to position [445, 0]
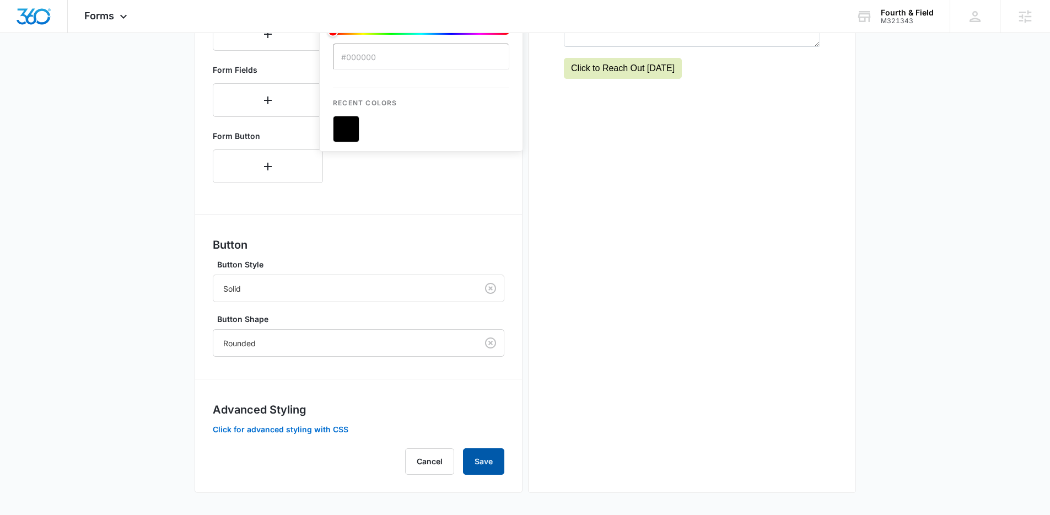
click at [483, 463] on button "Save" at bounding box center [483, 461] width 41 height 26
click at [483, 463] on div "Cancel Save" at bounding box center [359, 461] width 292 height 26
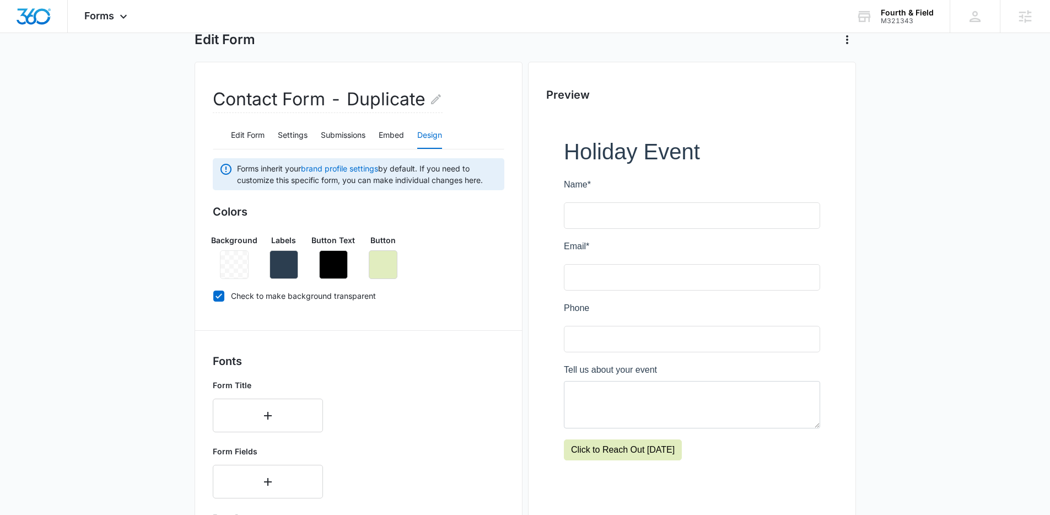
scroll to position [0, 0]
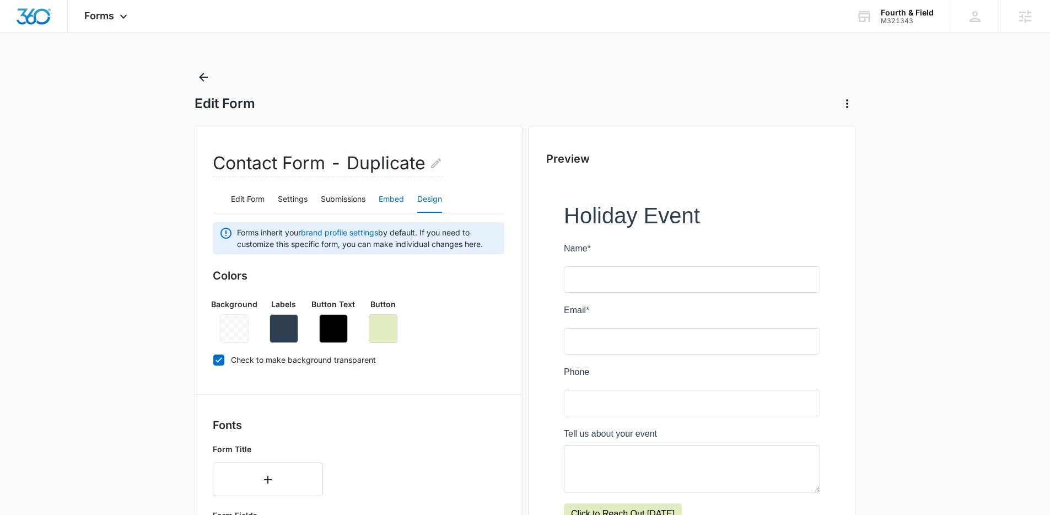
drag, startPoint x: 387, startPoint y: 201, endPoint x: 557, endPoint y: 198, distance: 169.8
click at [388, 201] on button "Embed" at bounding box center [391, 199] width 25 height 26
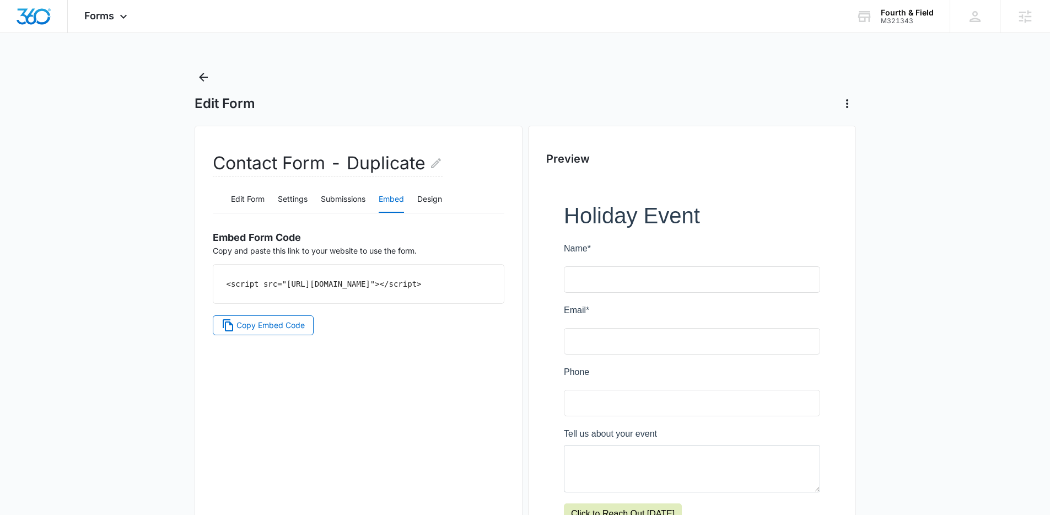
drag, startPoint x: 397, startPoint y: 295, endPoint x: 216, endPoint y: 283, distance: 181.2
click at [216, 282] on div "<script src="[URL][DOMAIN_NAME]"></script>" at bounding box center [358, 284] width 290 height 39
copy code "<script src="[URL][DOMAIN_NAME]"></script>"
click at [276, 331] on span "Copy Embed Code" at bounding box center [270, 325] width 68 height 12
click at [99, 16] on span "Forms" at bounding box center [99, 16] width 30 height 12
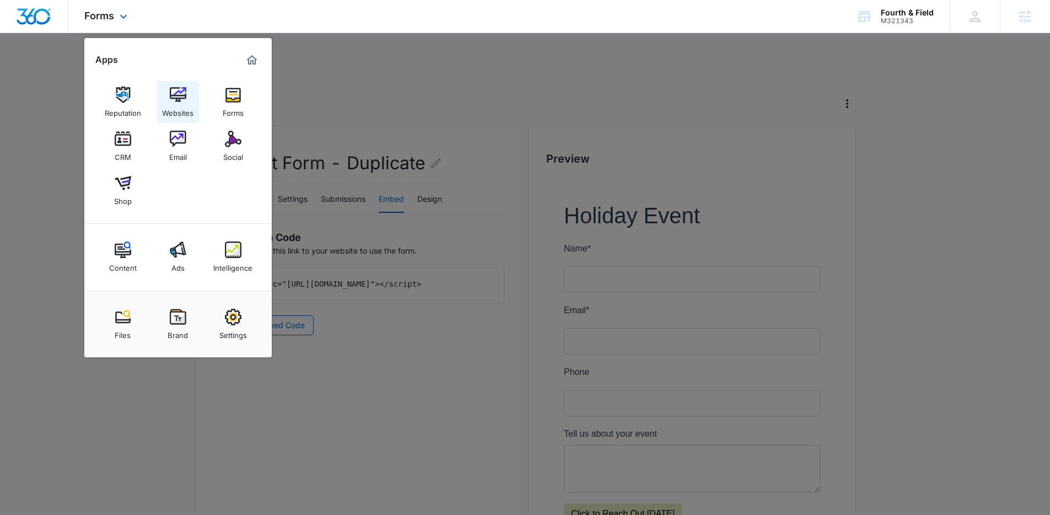
click at [176, 105] on div "Websites" at bounding box center [177, 110] width 31 height 14
